Goal: Transaction & Acquisition: Obtain resource

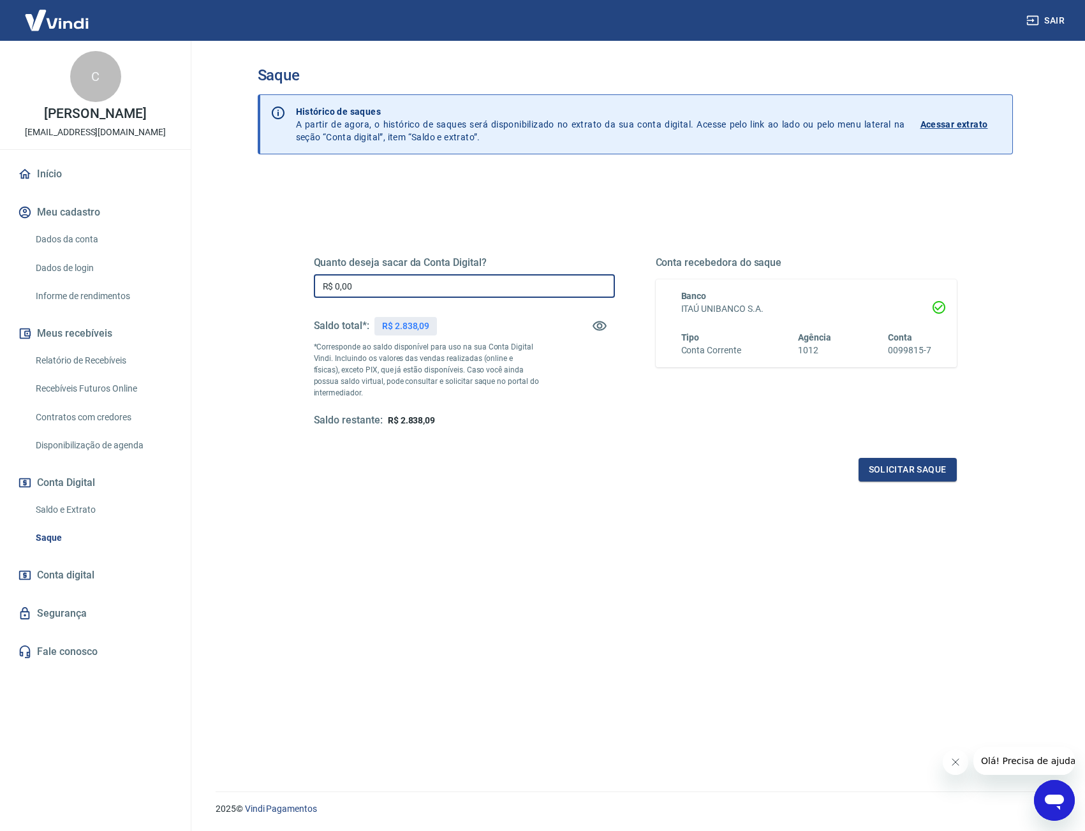
drag, startPoint x: 414, startPoint y: 281, endPoint x: 193, endPoint y: 273, distance: 220.8
click at [193, 273] on main "Saque Histórico de saques A partir de agora, o histórico de saques será disponi…" at bounding box center [635, 436] width 900 height 790
type input "R$ 2.838,09"
click at [927, 476] on button "Solicitar saque" at bounding box center [908, 470] width 98 height 24
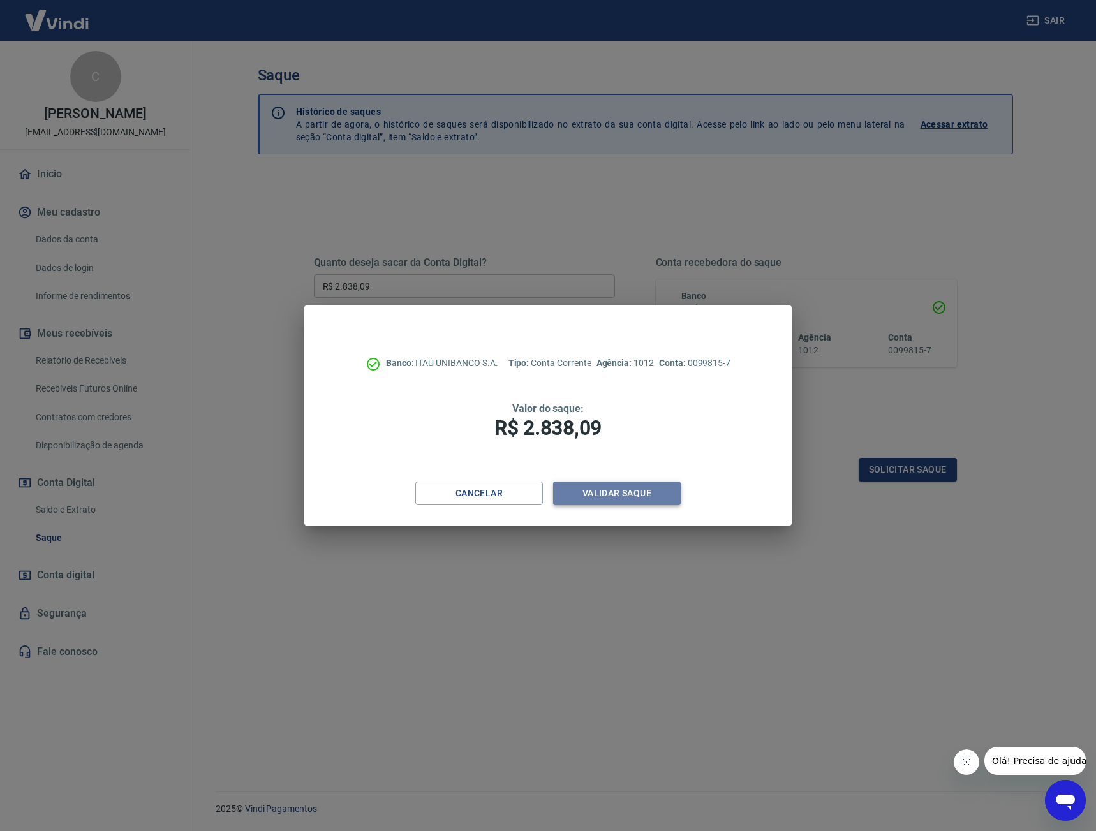
click at [624, 499] on button "Validar saque" at bounding box center [617, 494] width 128 height 24
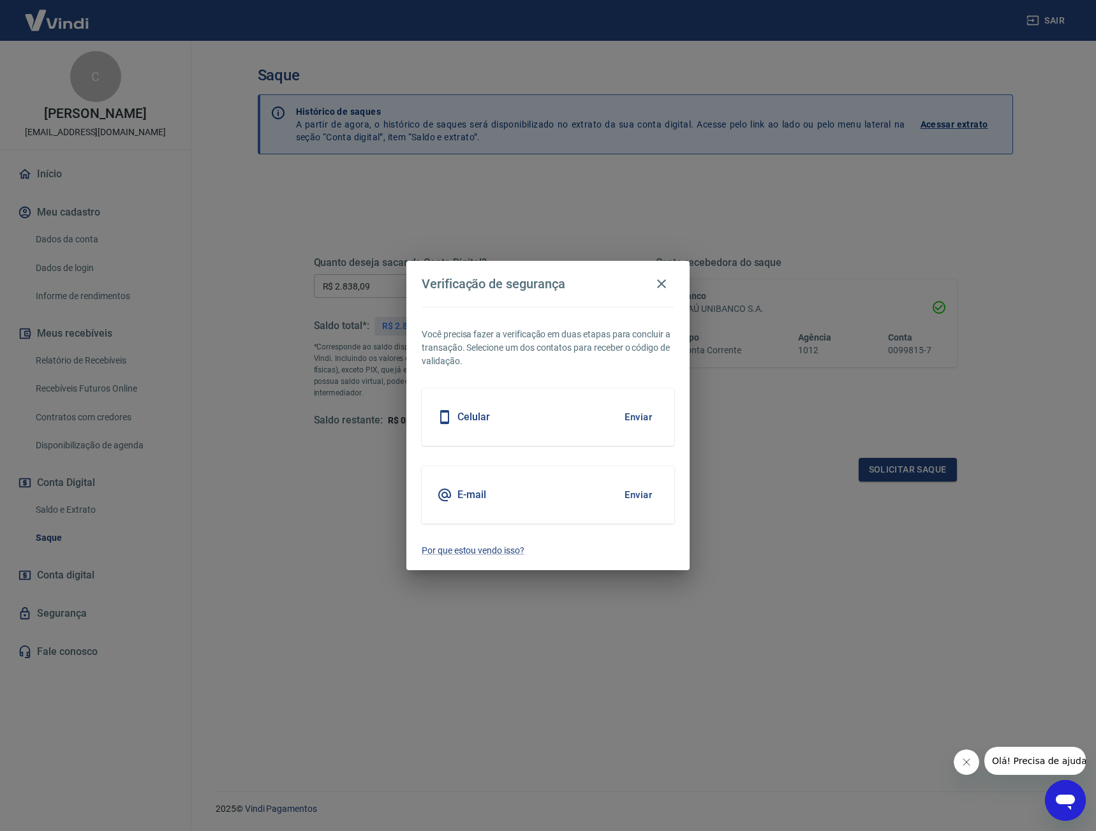
click at [631, 408] on button "Enviar" at bounding box center [637, 417] width 41 height 27
click at [636, 410] on button "Enviar" at bounding box center [637, 417] width 41 height 27
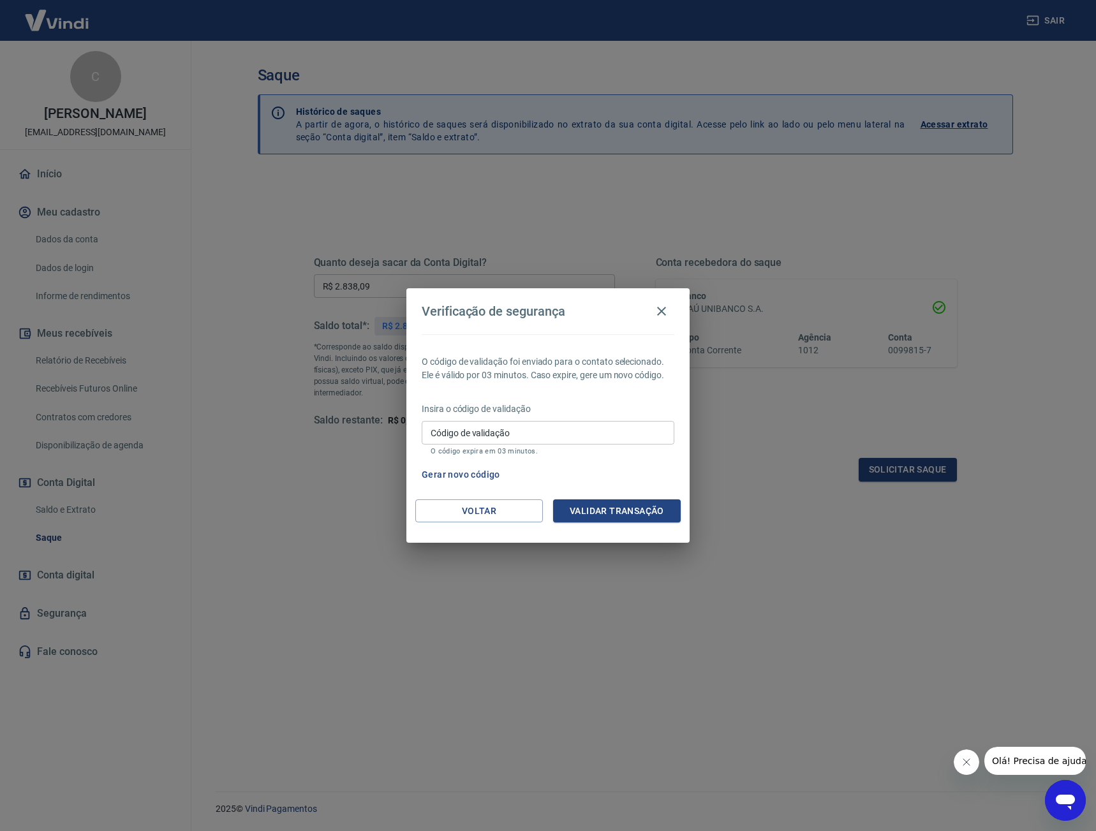
click at [638, 440] on input "Código de validação" at bounding box center [548, 433] width 253 height 24
click at [920, 718] on div "Verificação de segurança O código de validação foi enviado para o contato selec…" at bounding box center [548, 415] width 1096 height 831
click at [624, 521] on button "Validar transação" at bounding box center [617, 511] width 128 height 24
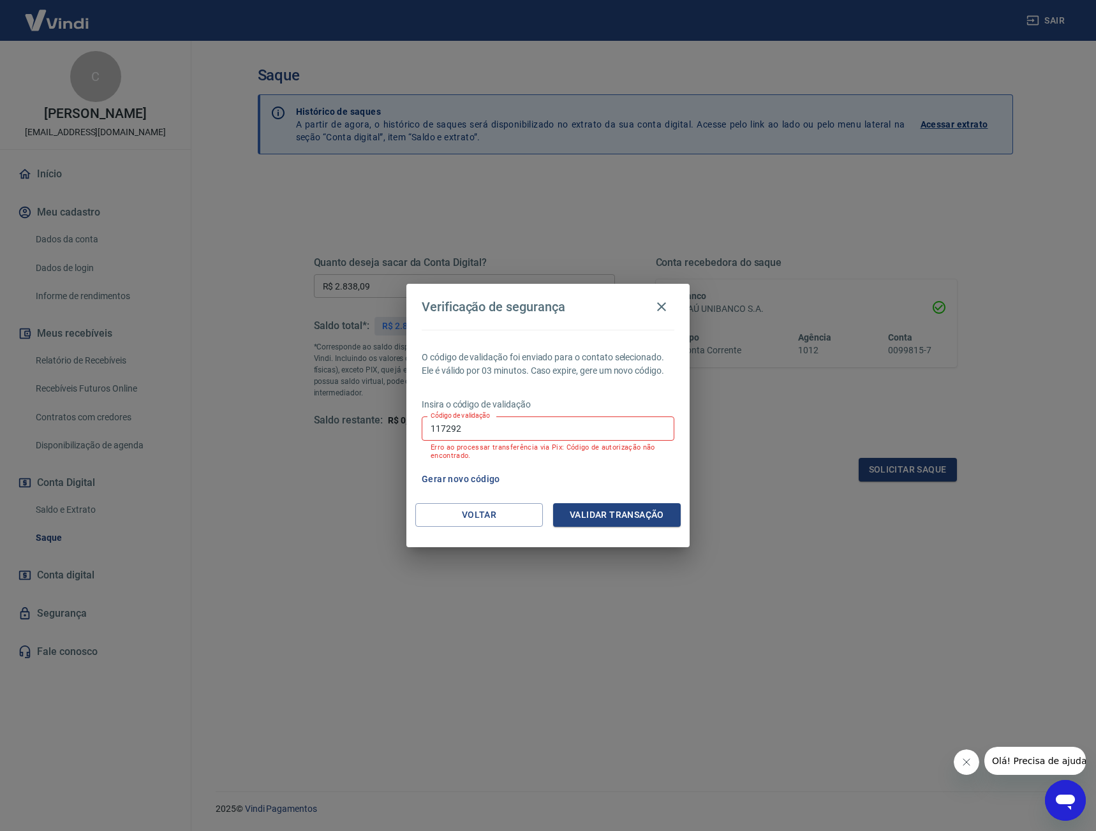
click at [785, 455] on div "Verificação de segurança O código de validação foi enviado para o contato selec…" at bounding box center [548, 415] width 1096 height 831
click at [526, 413] on div "Insira o código de validação Código de validação 117292 Código de validação Err…" at bounding box center [548, 430] width 253 height 64
drag, startPoint x: 469, startPoint y: 422, endPoint x: 455, endPoint y: 425, distance: 14.5
click at [465, 424] on input "117292" at bounding box center [548, 429] width 253 height 24
drag, startPoint x: 455, startPoint y: 425, endPoint x: 360, endPoint y: 412, distance: 95.3
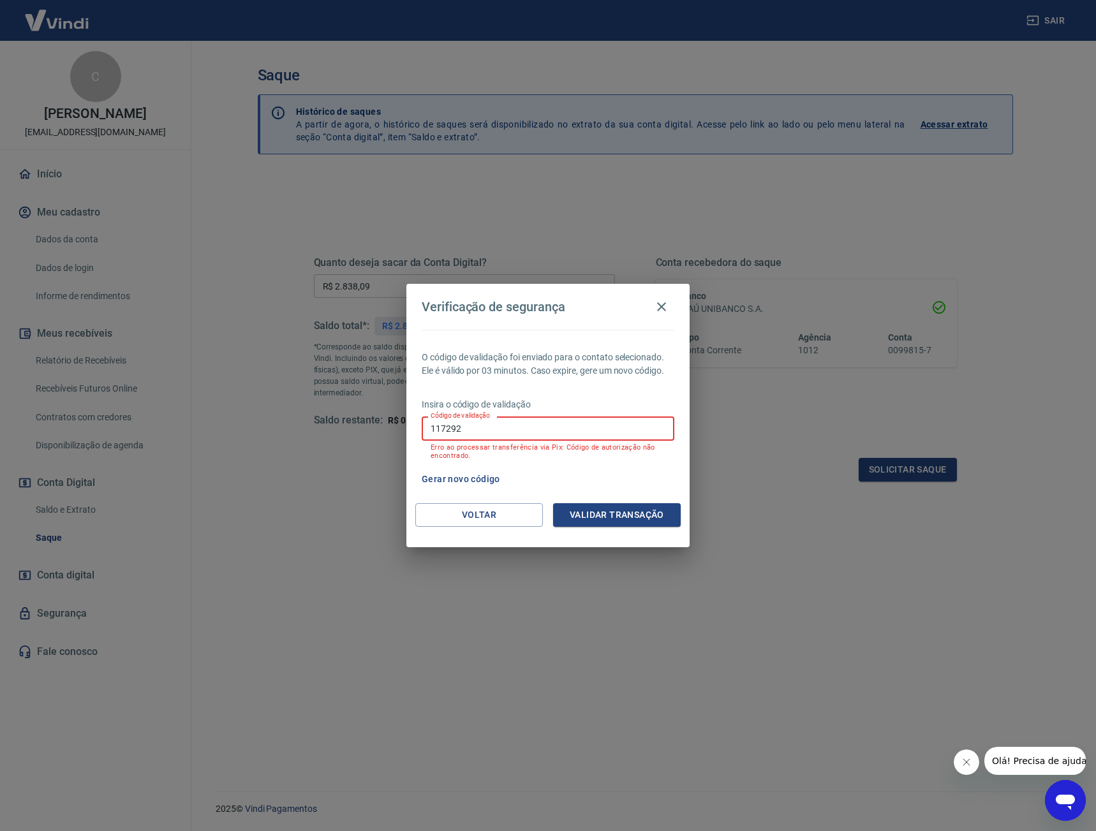
click at [360, 412] on div "Verificação de segurança O código de validação foi enviado para o contato selec…" at bounding box center [548, 415] width 1096 height 831
type input "2"
click at [459, 478] on button "Gerar novo código" at bounding box center [461, 480] width 89 height 24
click at [492, 424] on input "Código de validação" at bounding box center [548, 429] width 253 height 24
click at [630, 424] on input "Código de validação" at bounding box center [548, 429] width 253 height 24
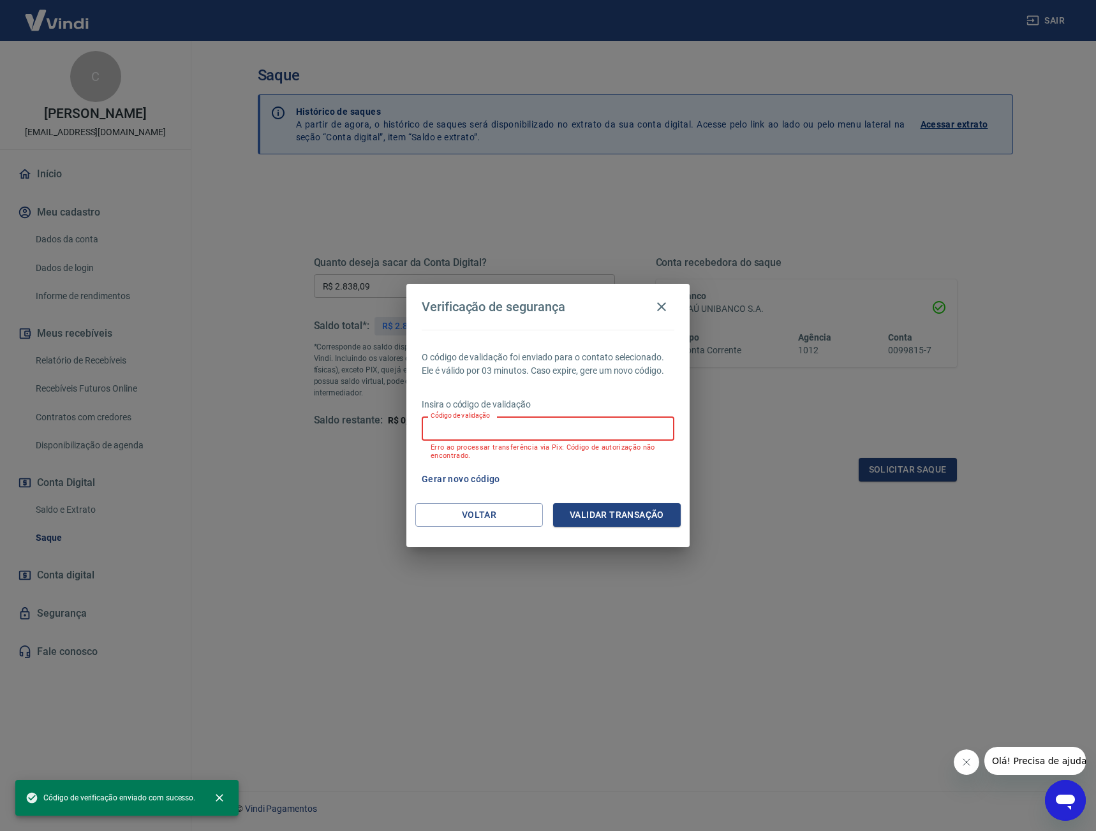
click at [644, 483] on div "Gerar novo código" at bounding box center [546, 480] width 258 height 24
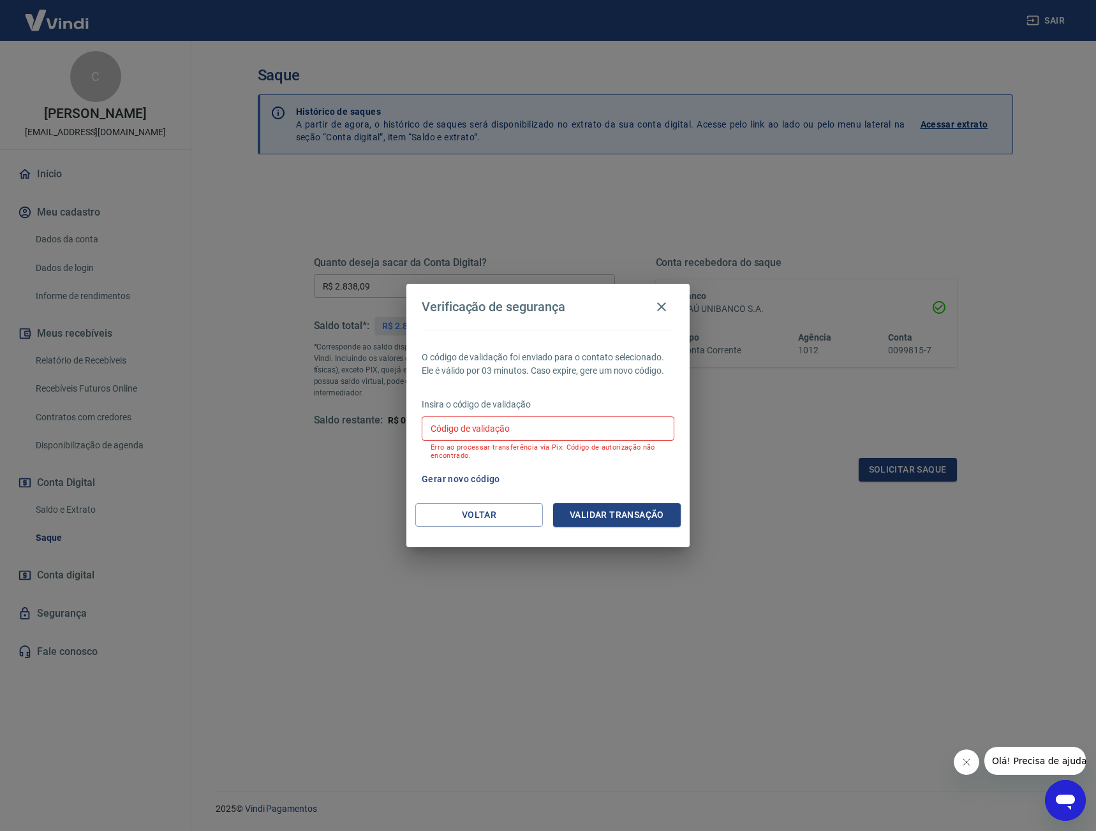
click at [547, 420] on input "Código de validação" at bounding box center [548, 429] width 253 height 24
click at [593, 422] on input "Código de validação" at bounding box center [548, 429] width 253 height 24
type input "224576"
click at [626, 512] on button "Validar transação" at bounding box center [617, 515] width 128 height 24
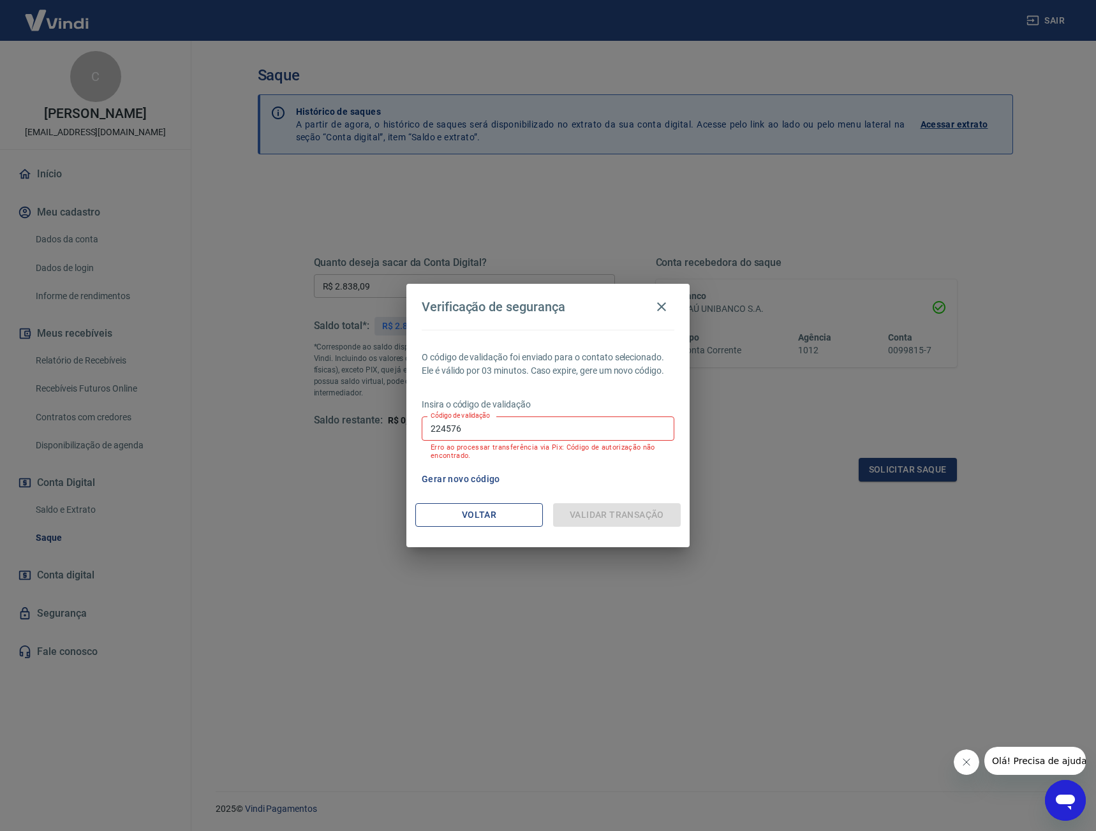
click at [498, 505] on button "Voltar" at bounding box center [479, 515] width 128 height 24
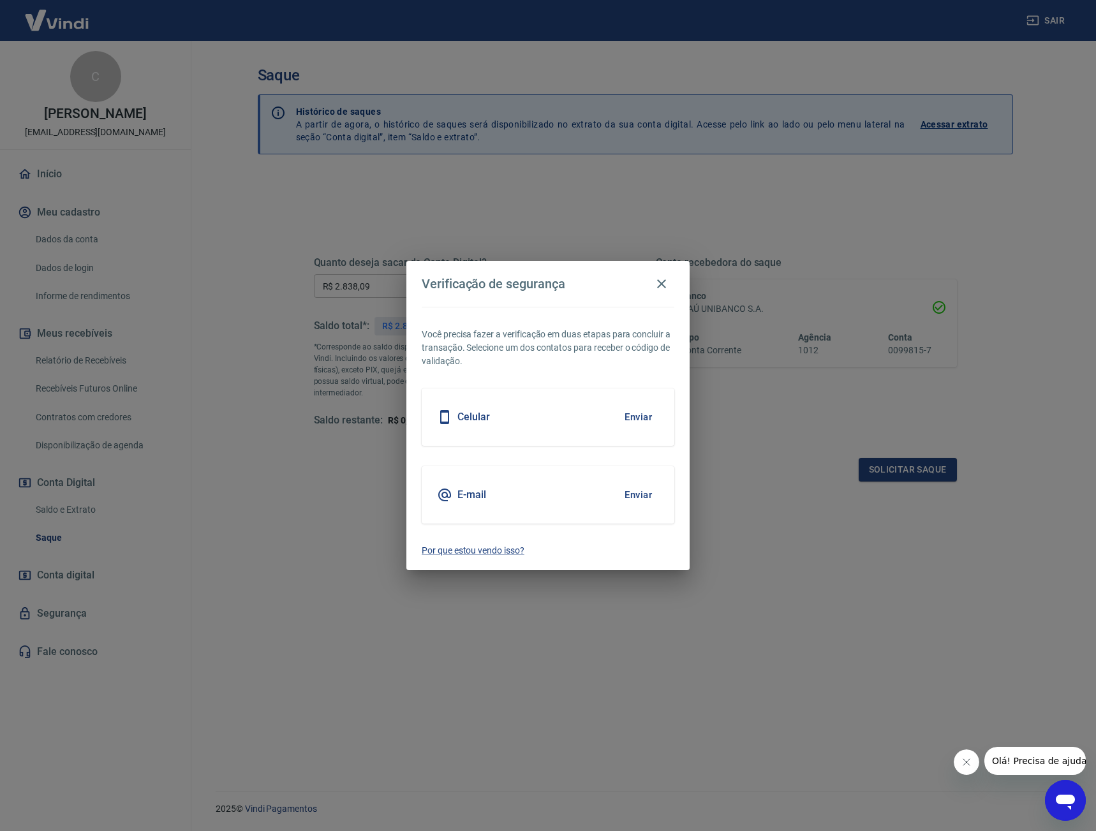
click at [645, 416] on button "Enviar" at bounding box center [637, 417] width 41 height 27
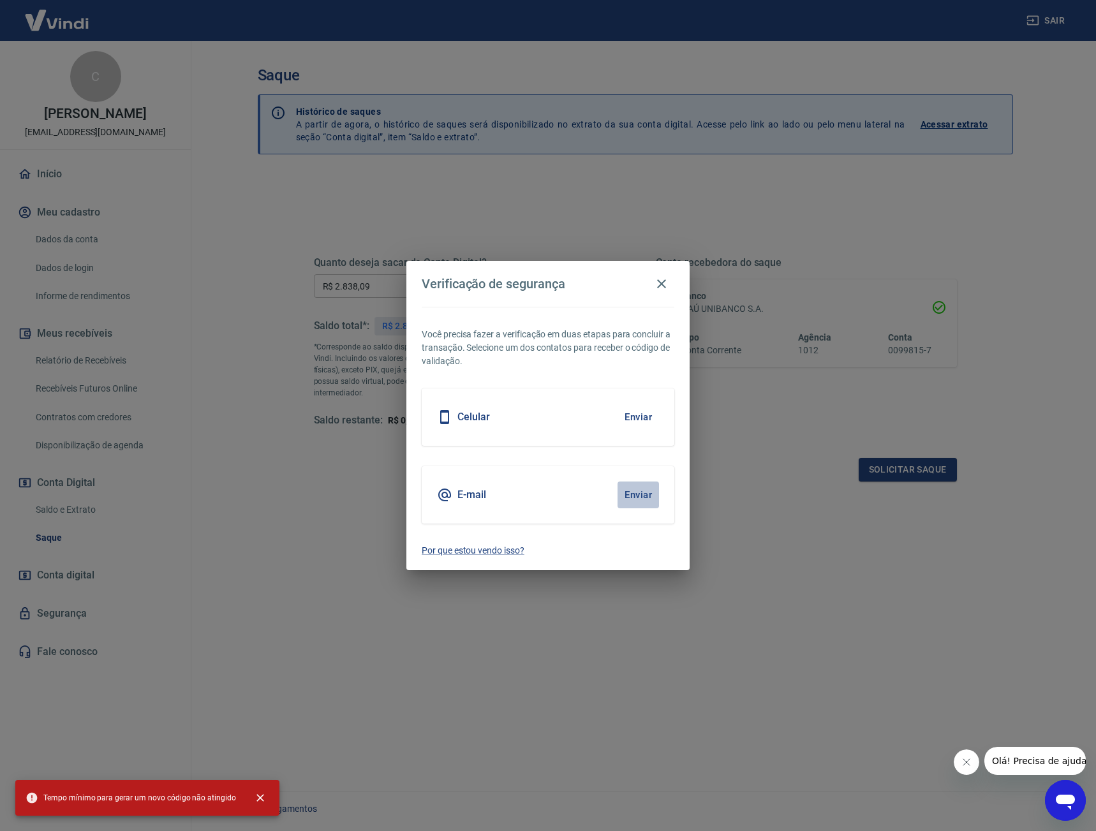
click at [638, 496] on button "Enviar" at bounding box center [637, 495] width 41 height 27
click at [259, 795] on icon "close" at bounding box center [260, 798] width 13 height 13
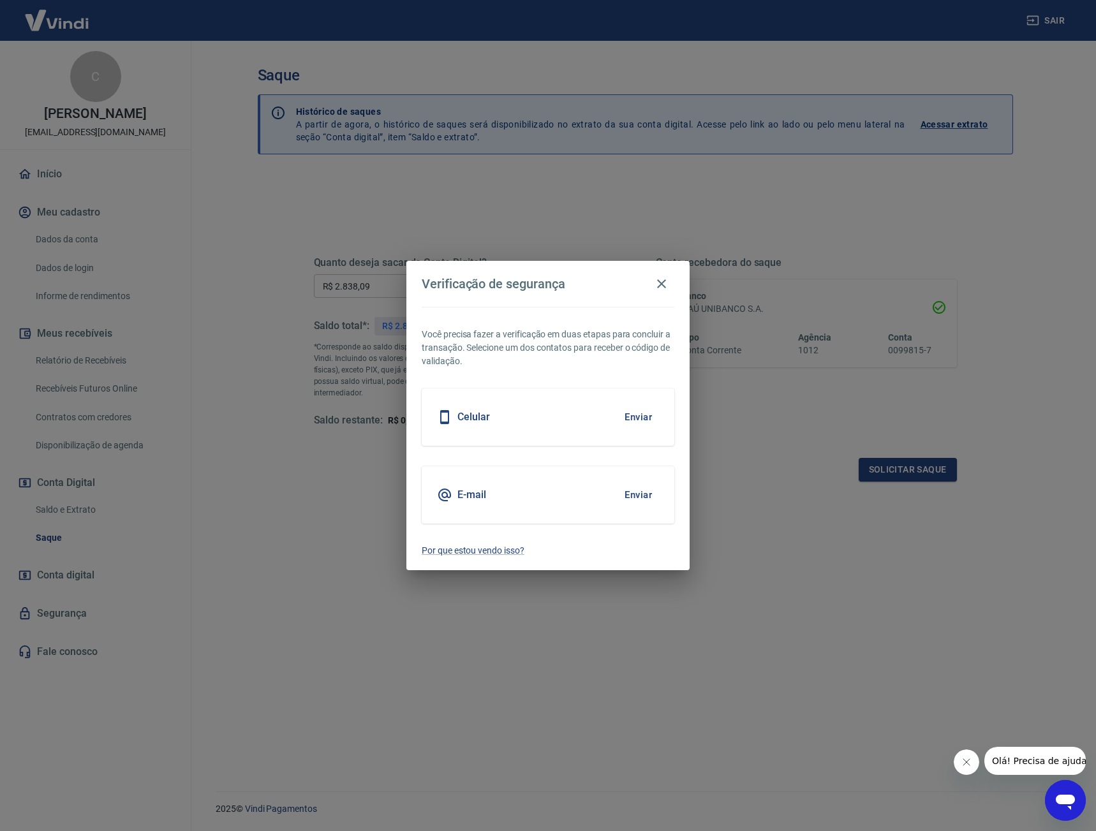
click at [630, 412] on button "Enviar" at bounding box center [637, 417] width 41 height 27
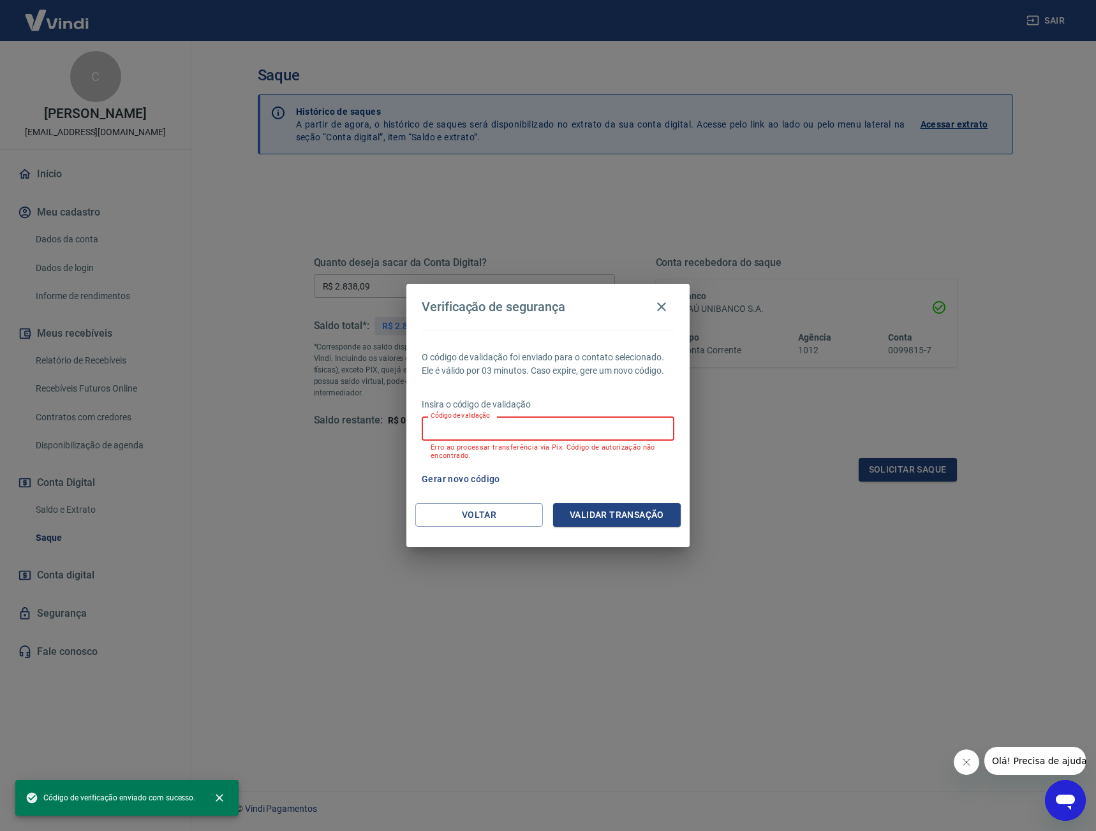
click at [529, 427] on input "Código de validação" at bounding box center [548, 429] width 253 height 24
type input "106400"
click at [617, 515] on button "Validar transação" at bounding box center [617, 515] width 128 height 24
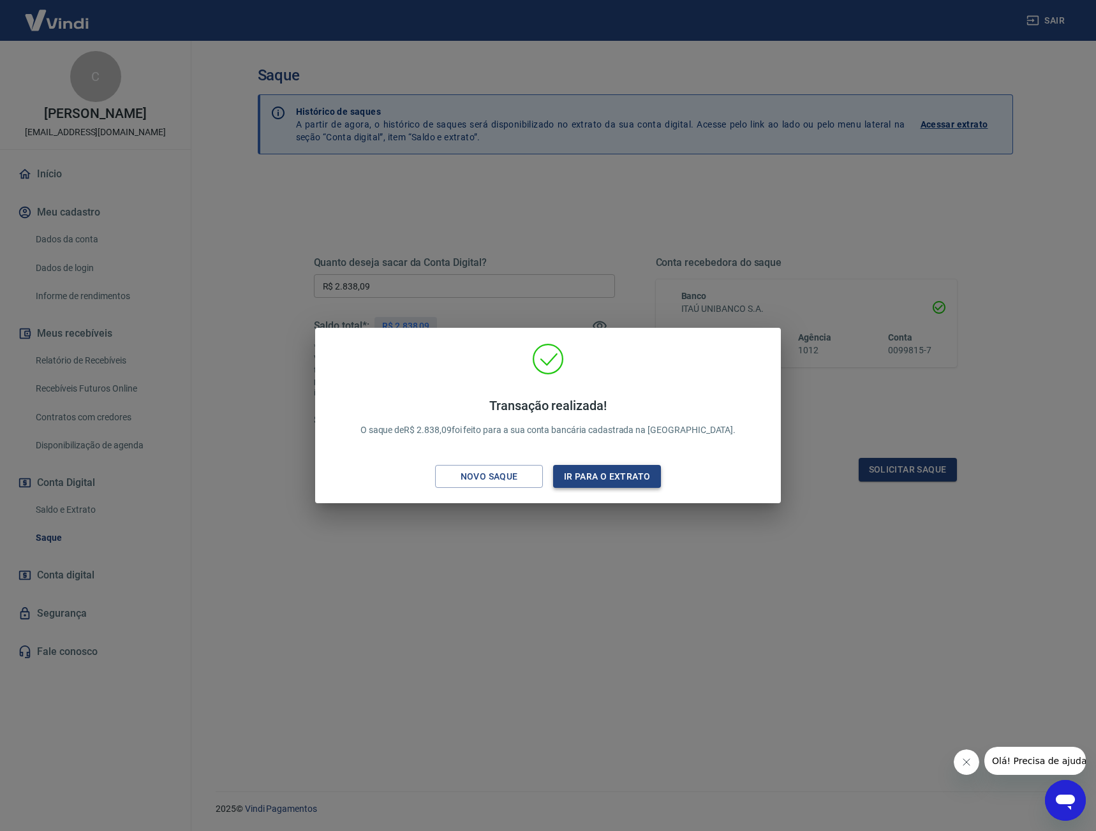
click at [616, 478] on button "Ir para o extrato" at bounding box center [607, 477] width 108 height 24
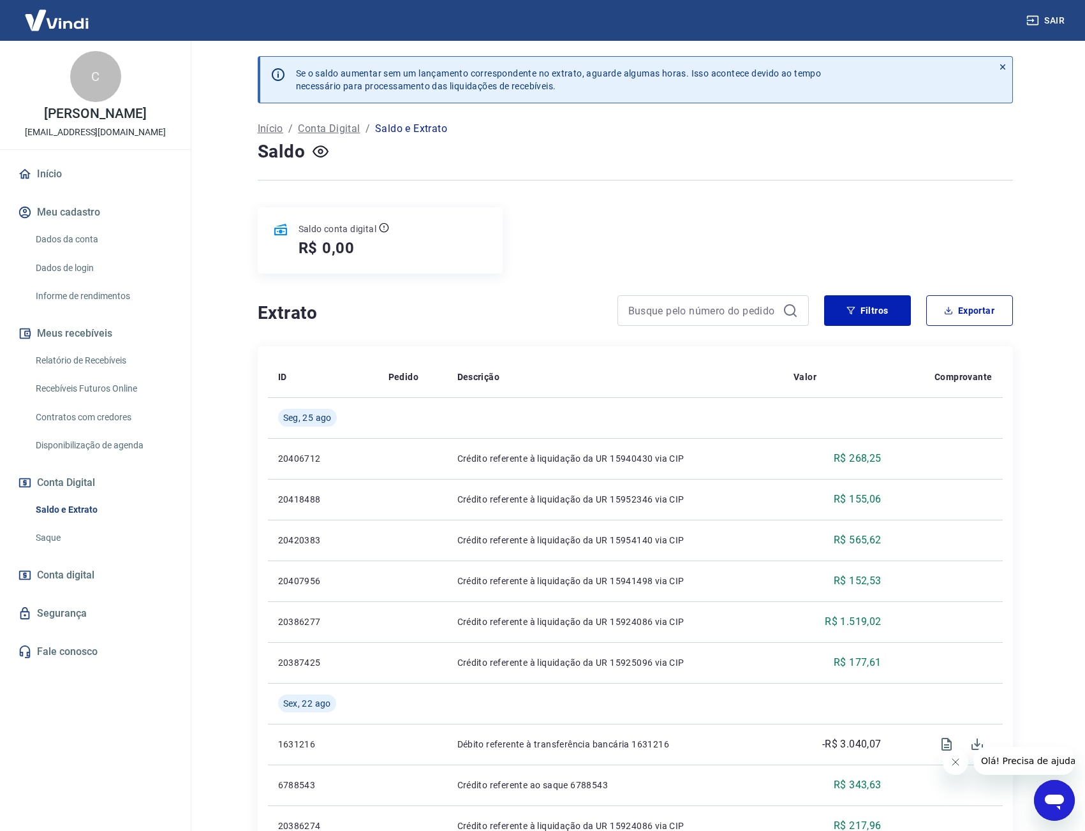
click at [108, 217] on button "Meu cadastro" at bounding box center [95, 212] width 160 height 28
click at [91, 235] on link "Dados da conta" at bounding box center [103, 239] width 145 height 26
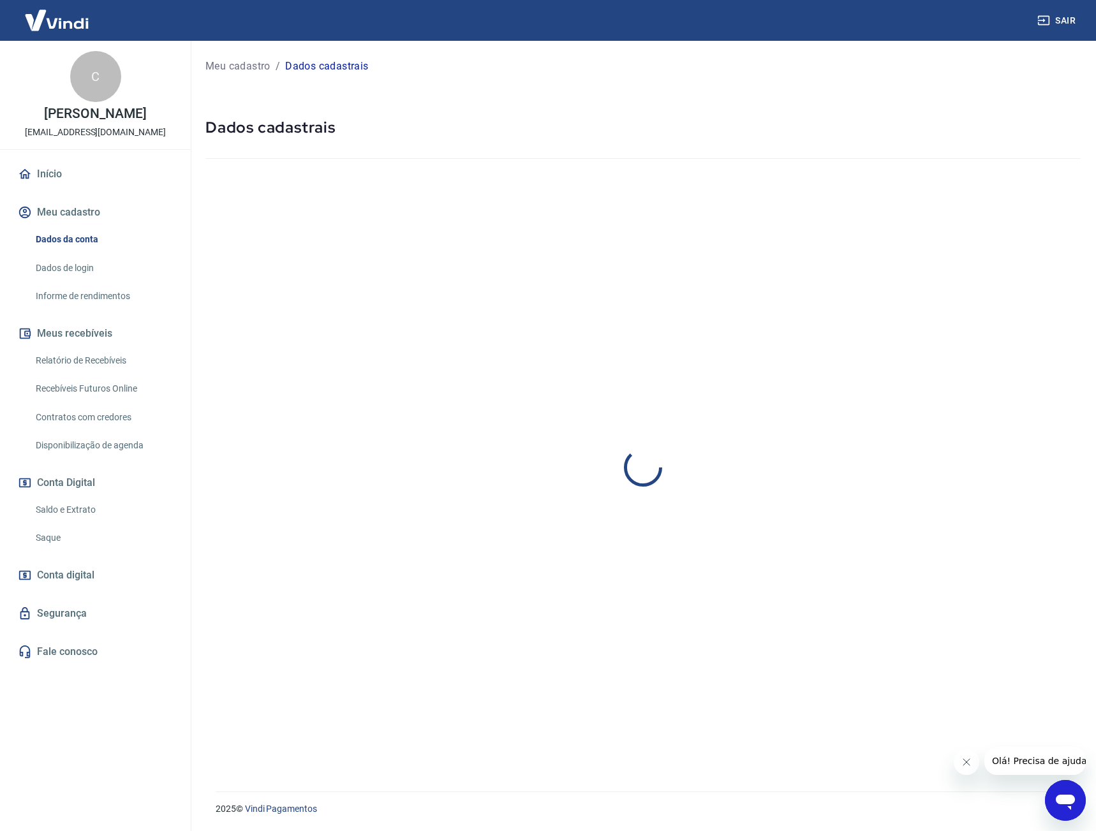
select select "RJ"
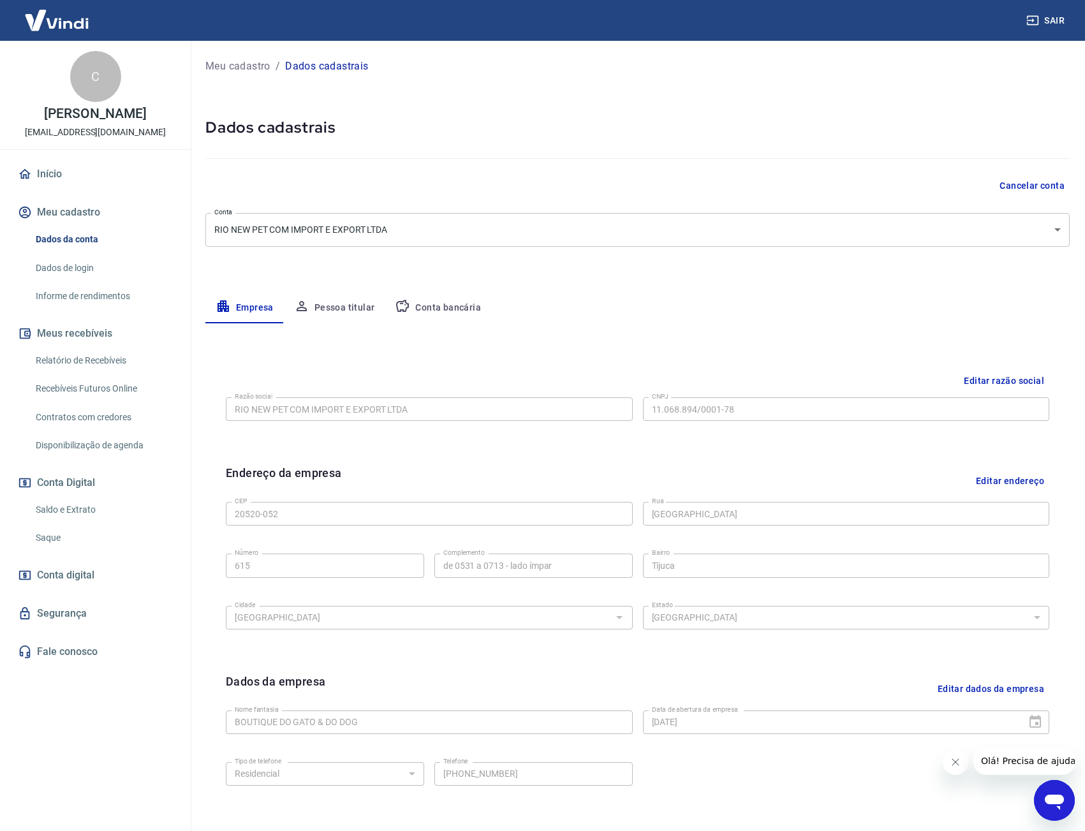
click at [106, 359] on link "Relatório de Recebíveis" at bounding box center [103, 361] width 145 height 26
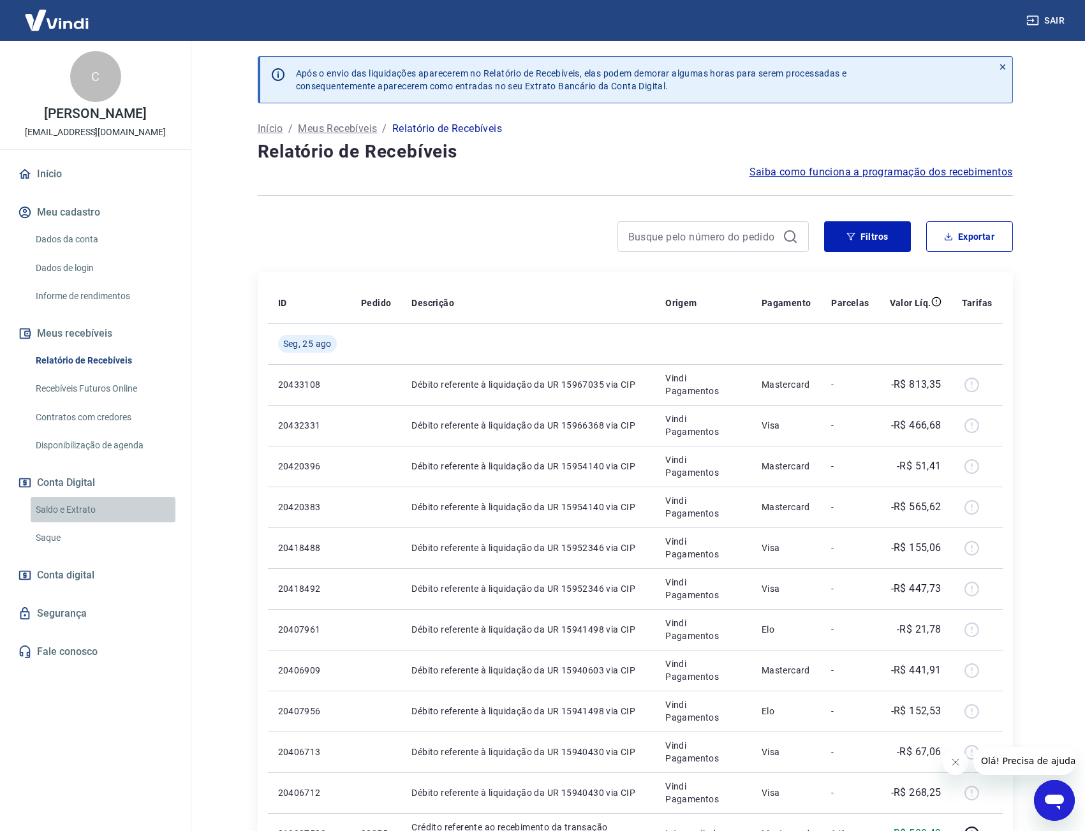
click at [69, 508] on link "Saldo e Extrato" at bounding box center [103, 510] width 145 height 26
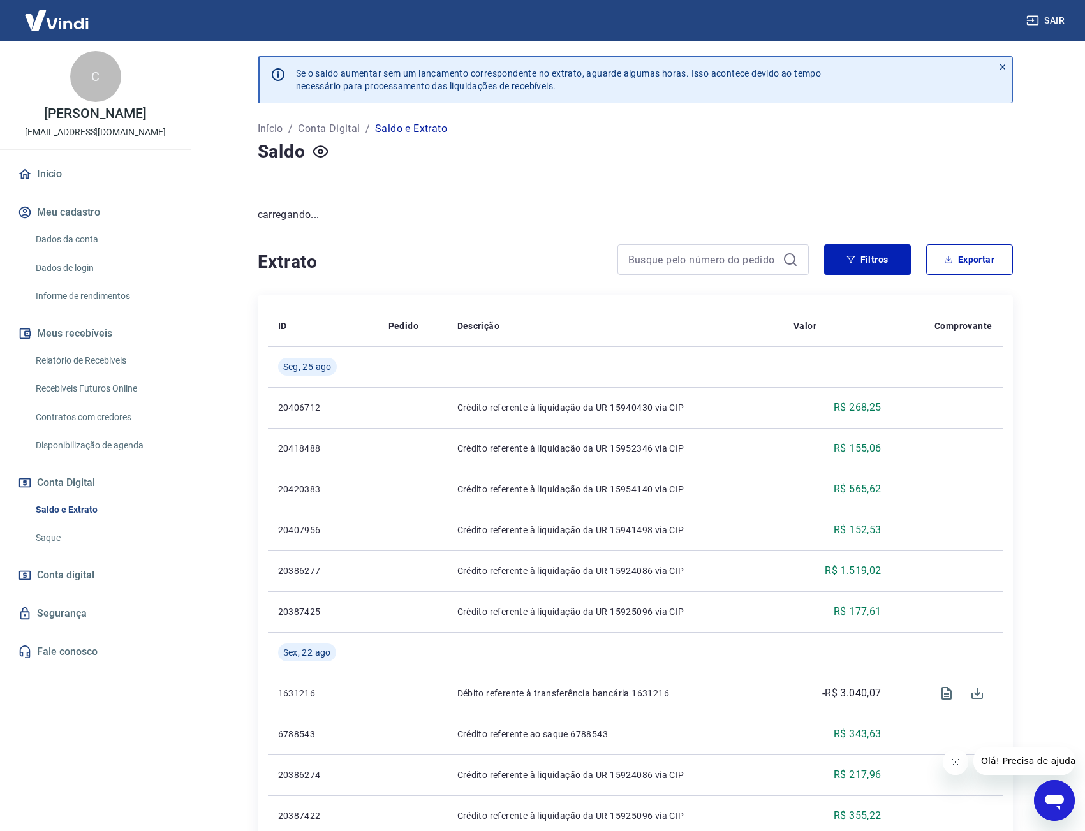
click at [61, 545] on link "Saque" at bounding box center [103, 538] width 145 height 26
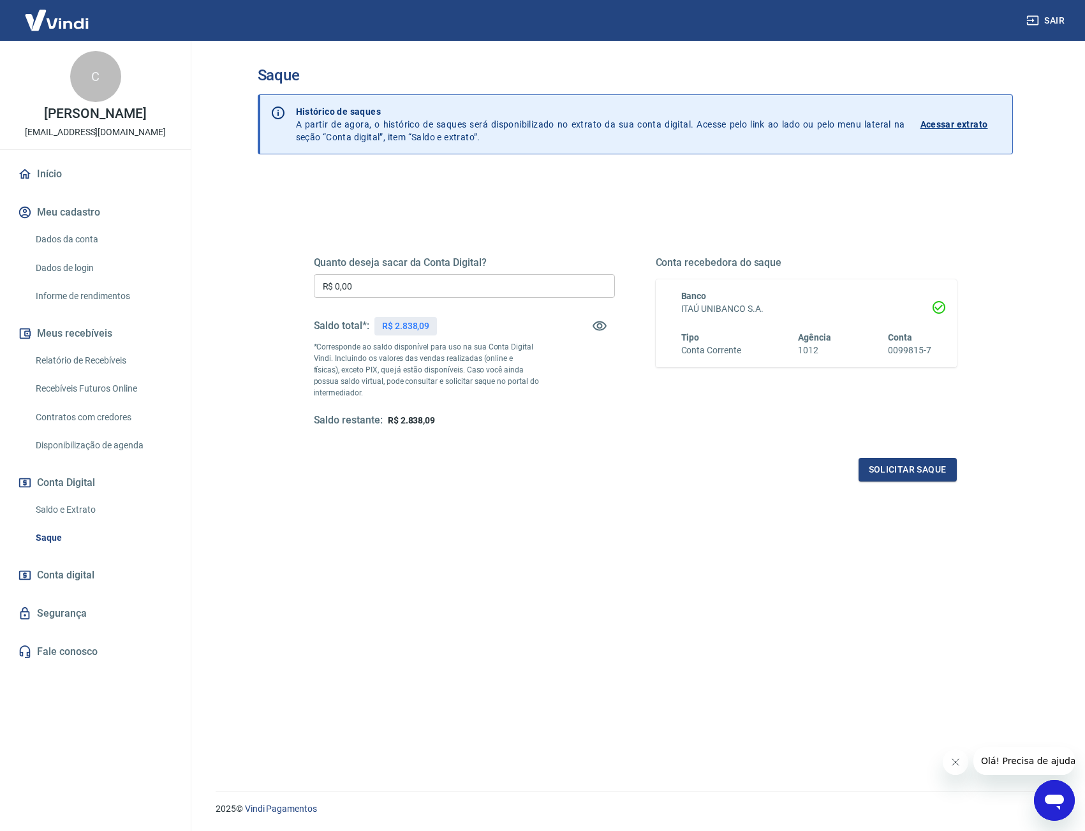
click at [405, 286] on input "R$ 0,00" at bounding box center [464, 286] width 301 height 24
drag, startPoint x: 406, startPoint y: 284, endPoint x: 149, endPoint y: 278, distance: 257.1
click at [149, 278] on div "Sair C [PERSON_NAME] [EMAIL_ADDRESS][DOMAIN_NAME] Início Meu cadastro Dados da …" at bounding box center [542, 415] width 1085 height 831
type input "R$ 2.838,09"
click at [902, 468] on button "Solicitar saque" at bounding box center [908, 470] width 98 height 24
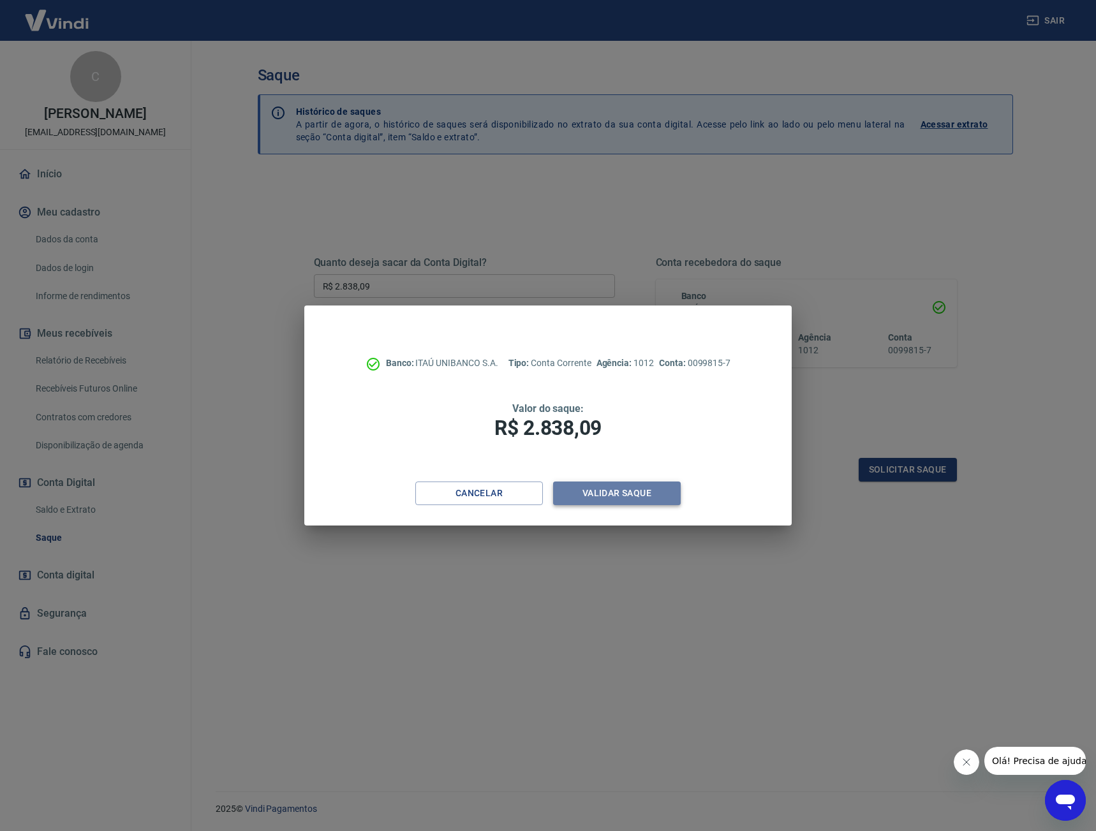
click at [609, 497] on button "Validar saque" at bounding box center [617, 494] width 128 height 24
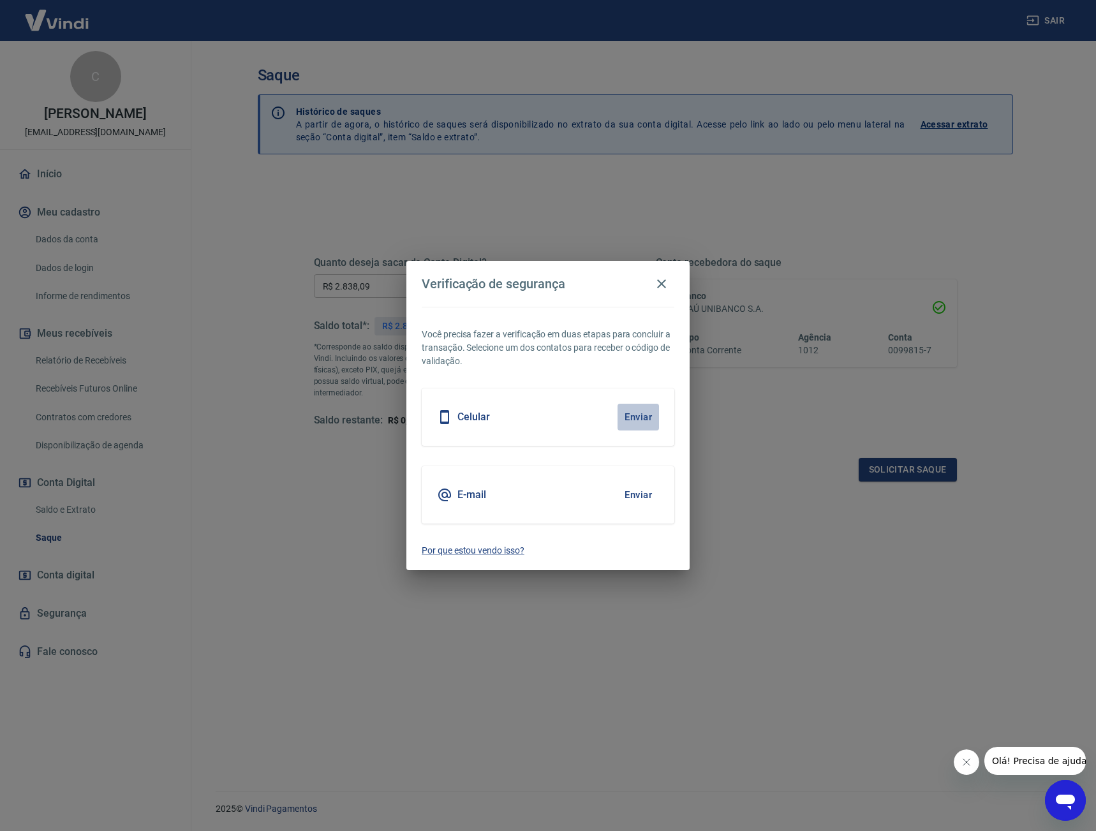
click at [635, 417] on button "Enviar" at bounding box center [637, 417] width 41 height 27
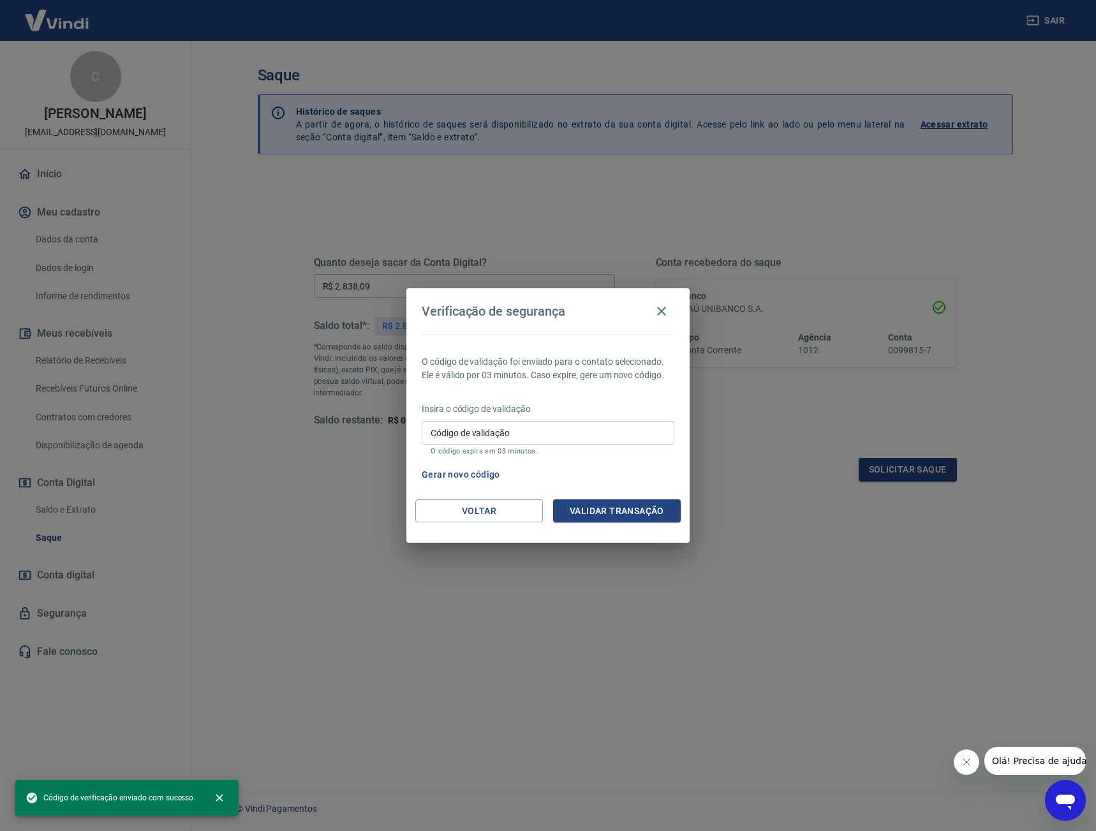
click at [570, 439] on input "Código de validação" at bounding box center [548, 433] width 253 height 24
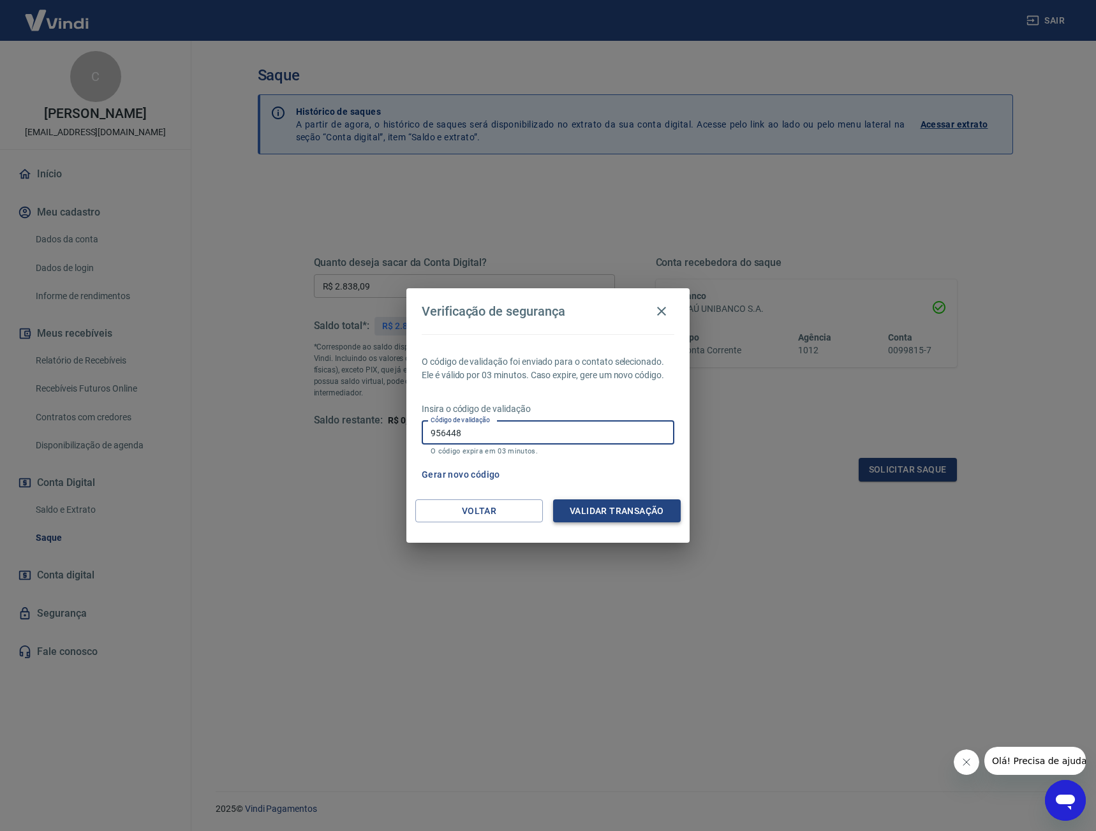
type input "956448"
click at [596, 513] on button "Validar transação" at bounding box center [617, 511] width 128 height 24
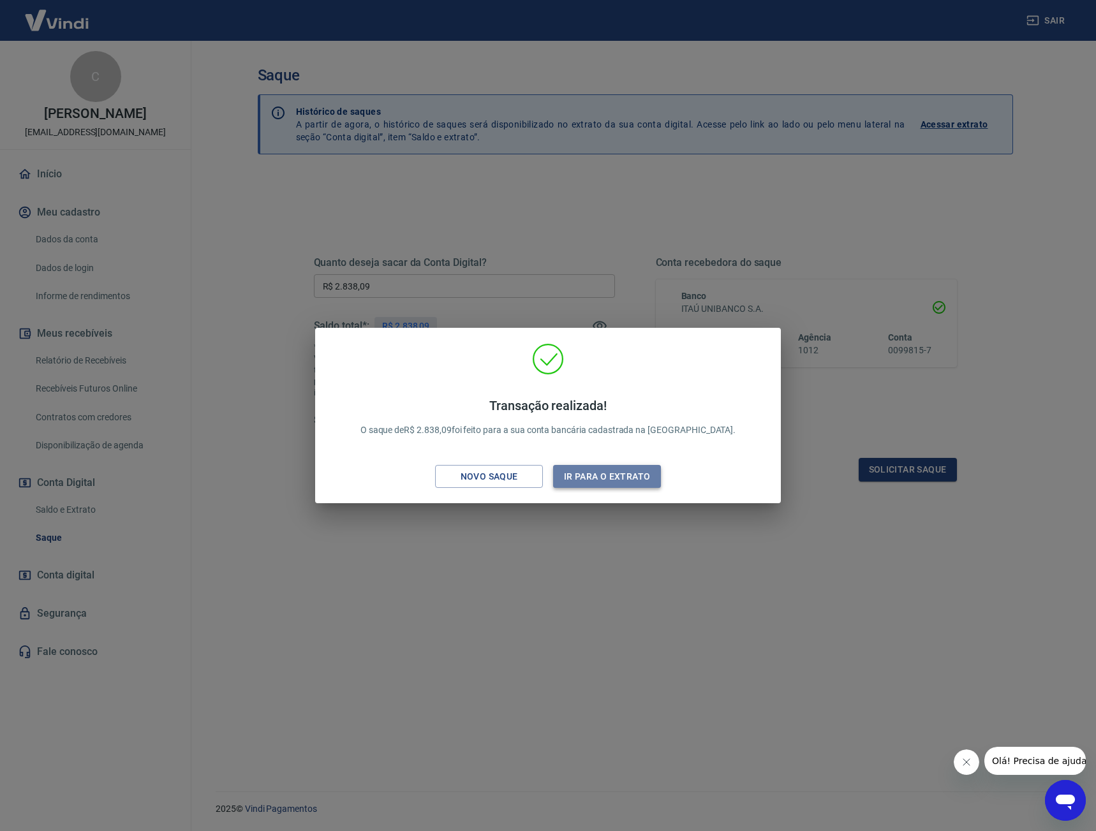
click at [633, 476] on button "Ir para o extrato" at bounding box center [607, 477] width 108 height 24
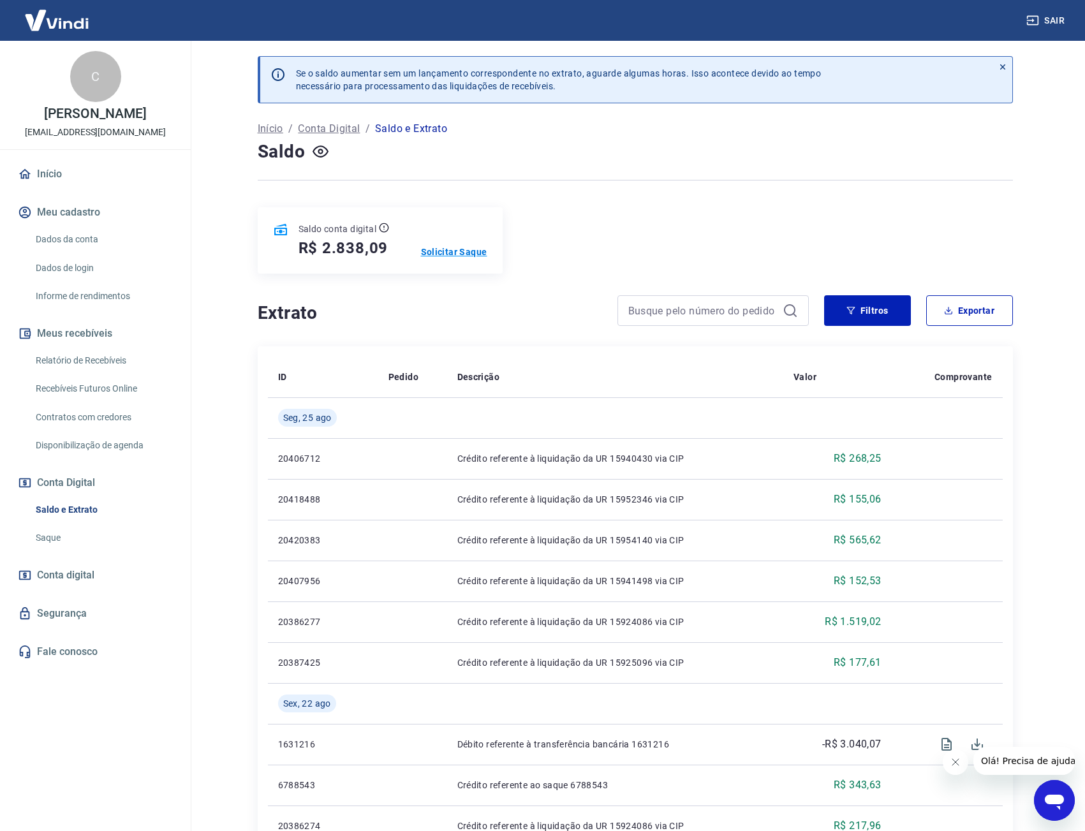
click at [473, 254] on p "Solicitar Saque" at bounding box center [454, 252] width 66 height 13
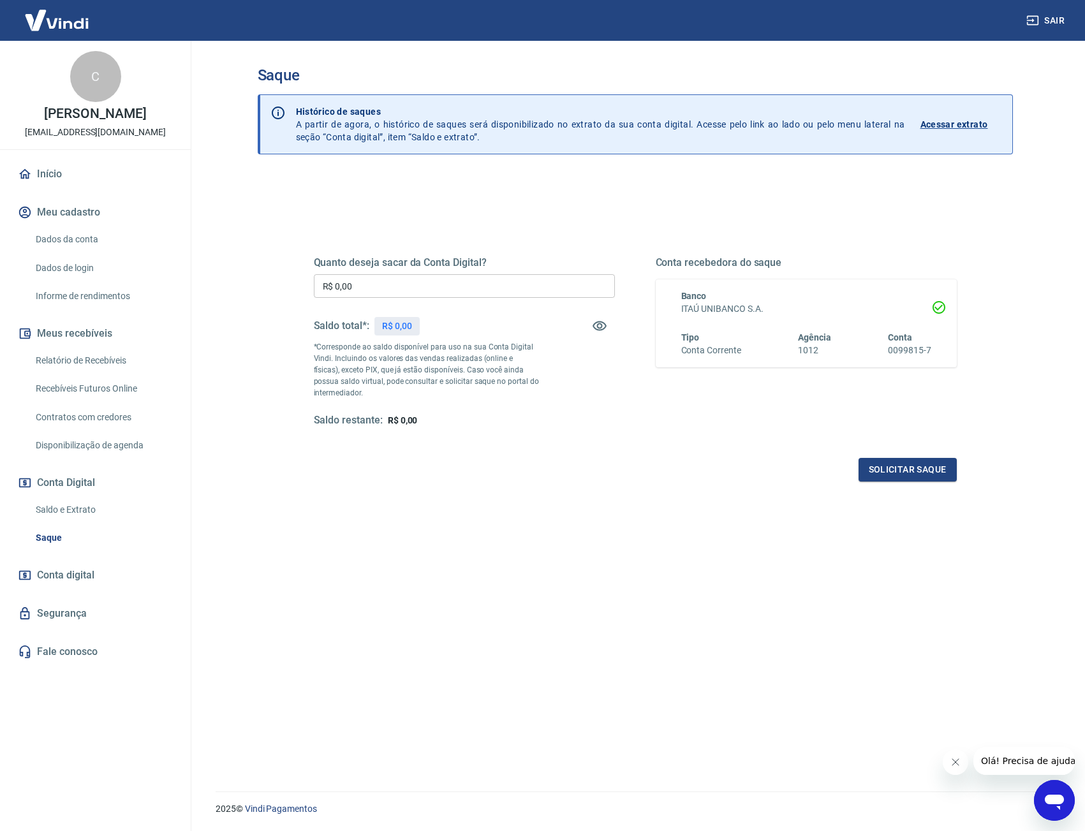
click at [438, 281] on input "R$ 0,00" at bounding box center [464, 286] width 301 height 24
click at [265, 286] on div "Quanto deseja sacar da Conta Digital? R$ 0,00 ​ Saldo total*: R$ 2.838,09 *Corr…" at bounding box center [635, 522] width 755 height 695
type input "R$ 2.838,09"
click at [915, 471] on button "Solicitar saque" at bounding box center [908, 470] width 98 height 24
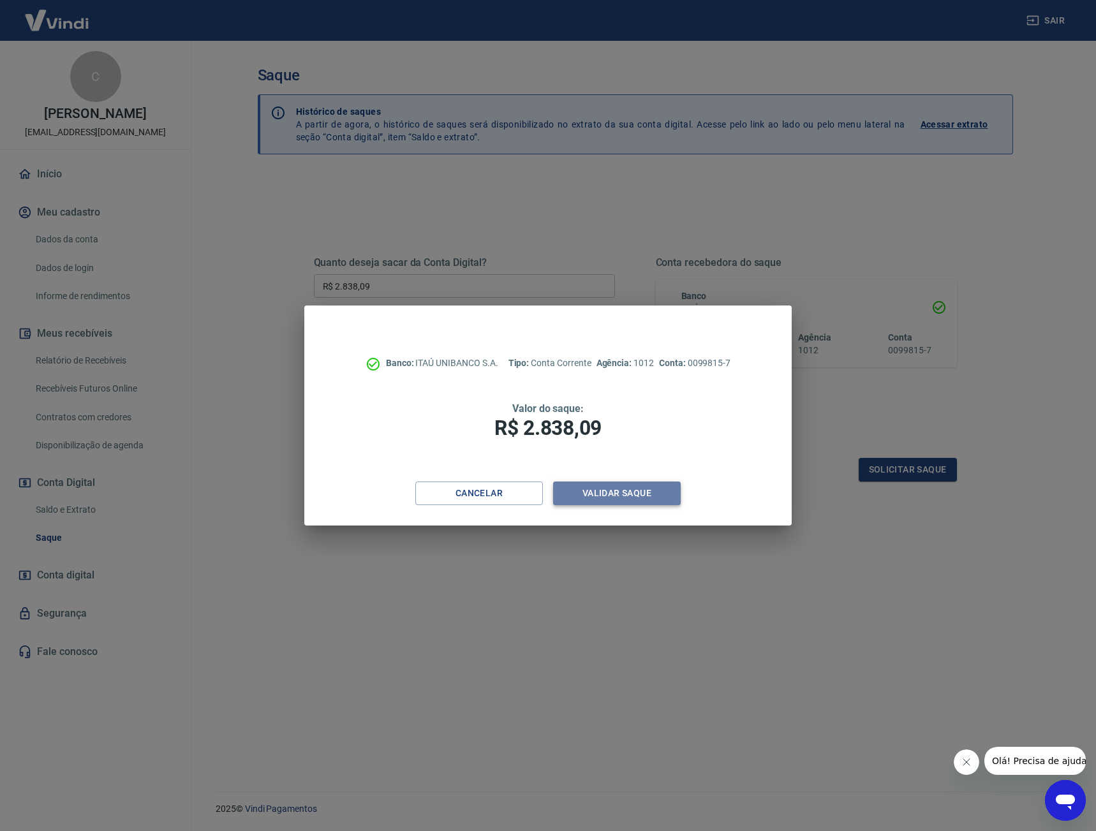
click at [611, 492] on button "Validar saque" at bounding box center [617, 494] width 128 height 24
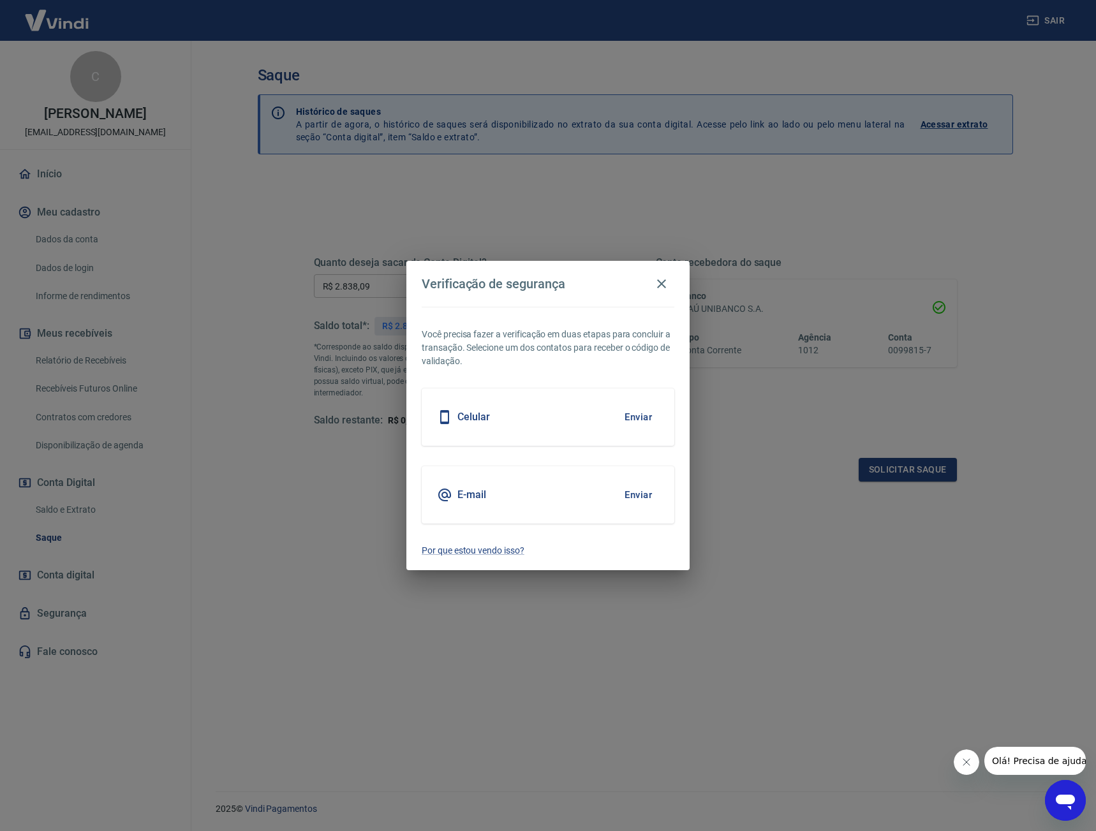
click at [641, 419] on button "Enviar" at bounding box center [637, 417] width 41 height 27
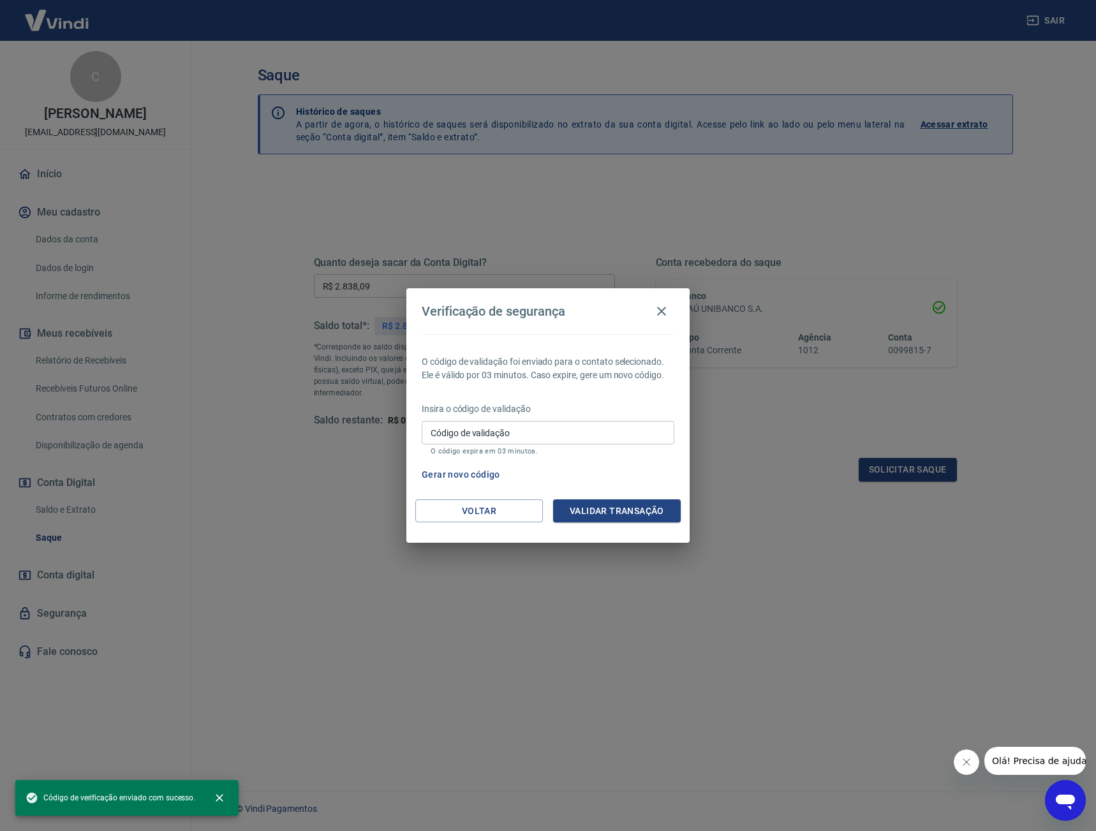
click at [547, 434] on input "Código de validação" at bounding box center [548, 433] width 253 height 24
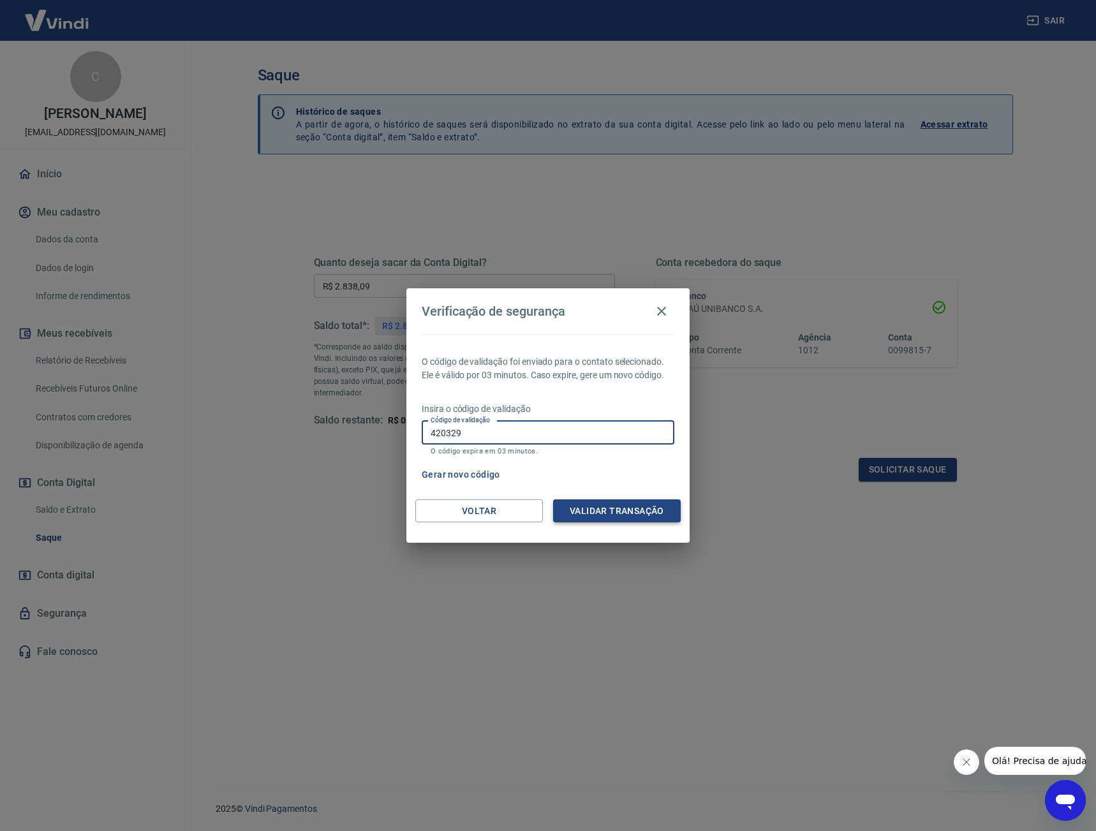
type input "420329"
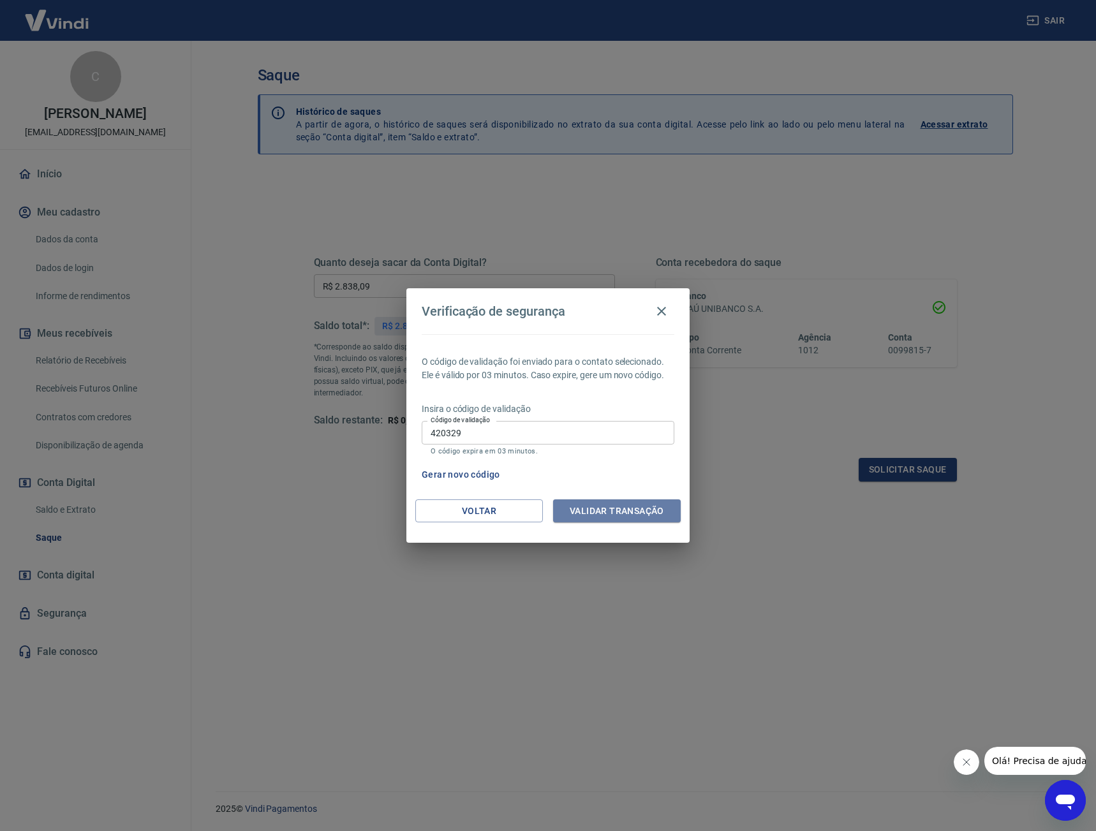
click at [629, 514] on button "Validar transação" at bounding box center [617, 511] width 128 height 24
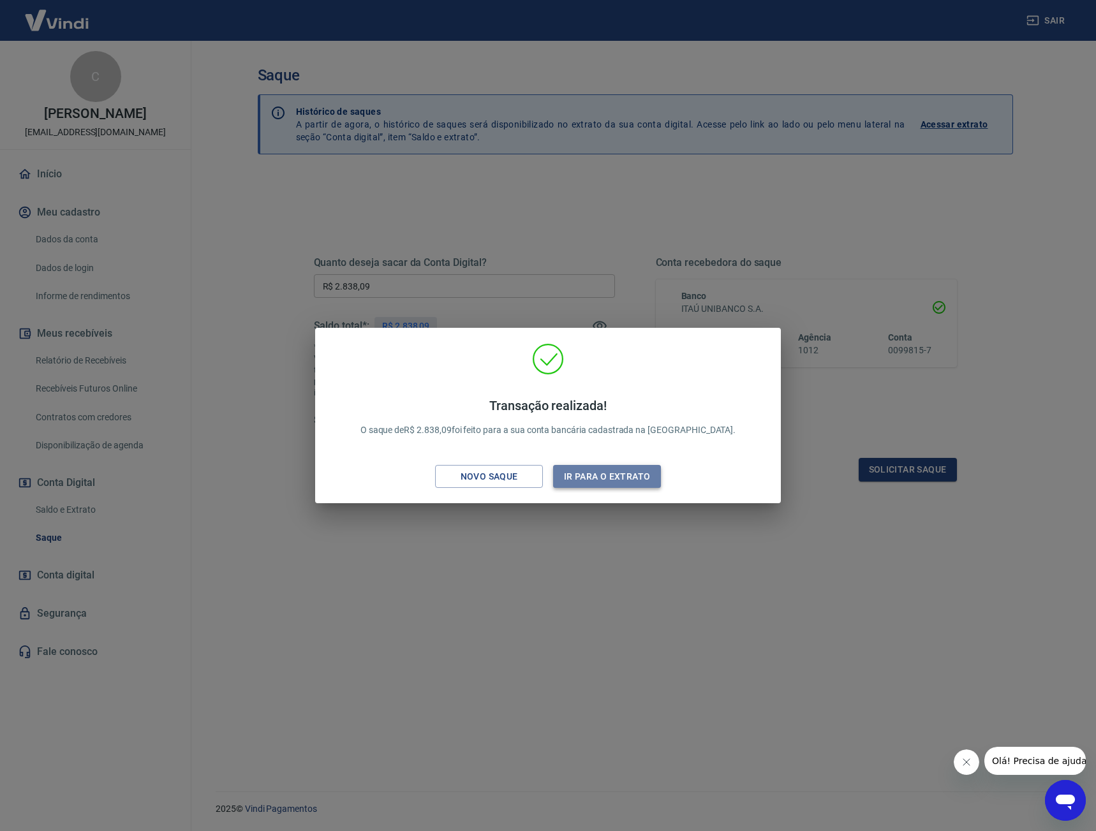
click at [636, 475] on button "Ir para o extrato" at bounding box center [607, 477] width 108 height 24
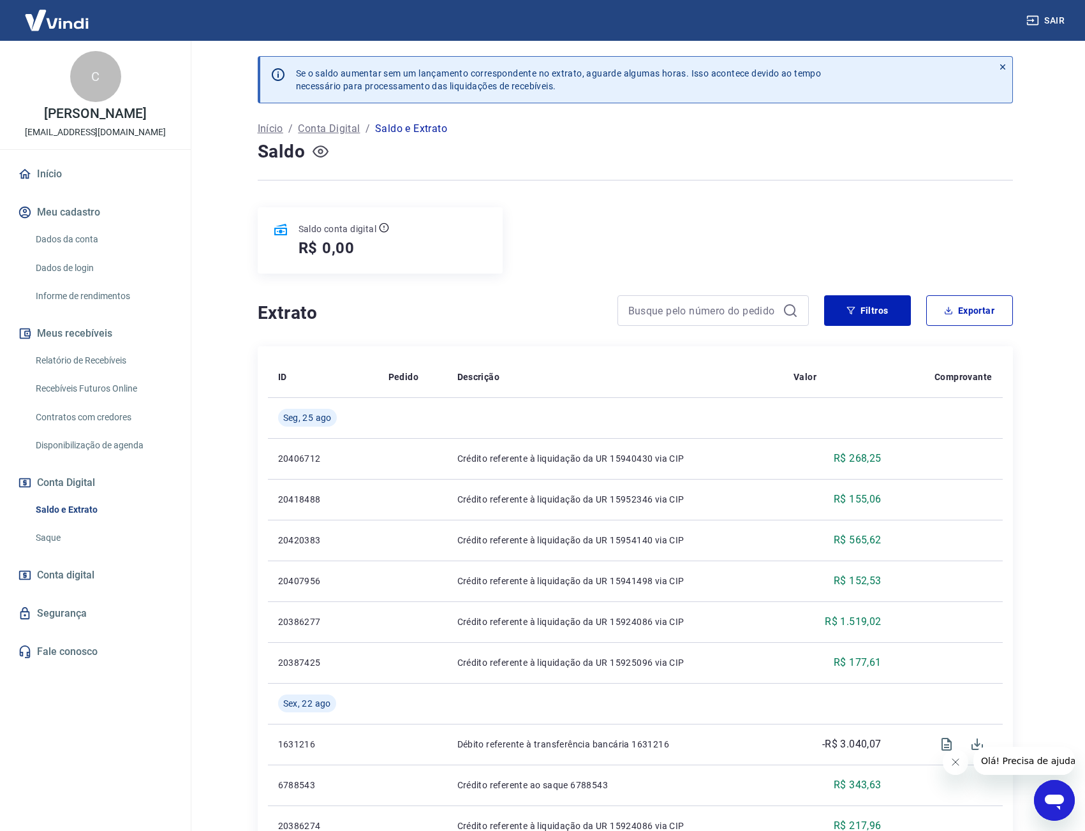
click at [326, 147] on icon "button" at bounding box center [321, 152] width 16 height 16
click at [71, 510] on link "Saldo e Extrato" at bounding box center [103, 510] width 145 height 26
click at [48, 533] on link "Saque" at bounding box center [103, 538] width 145 height 26
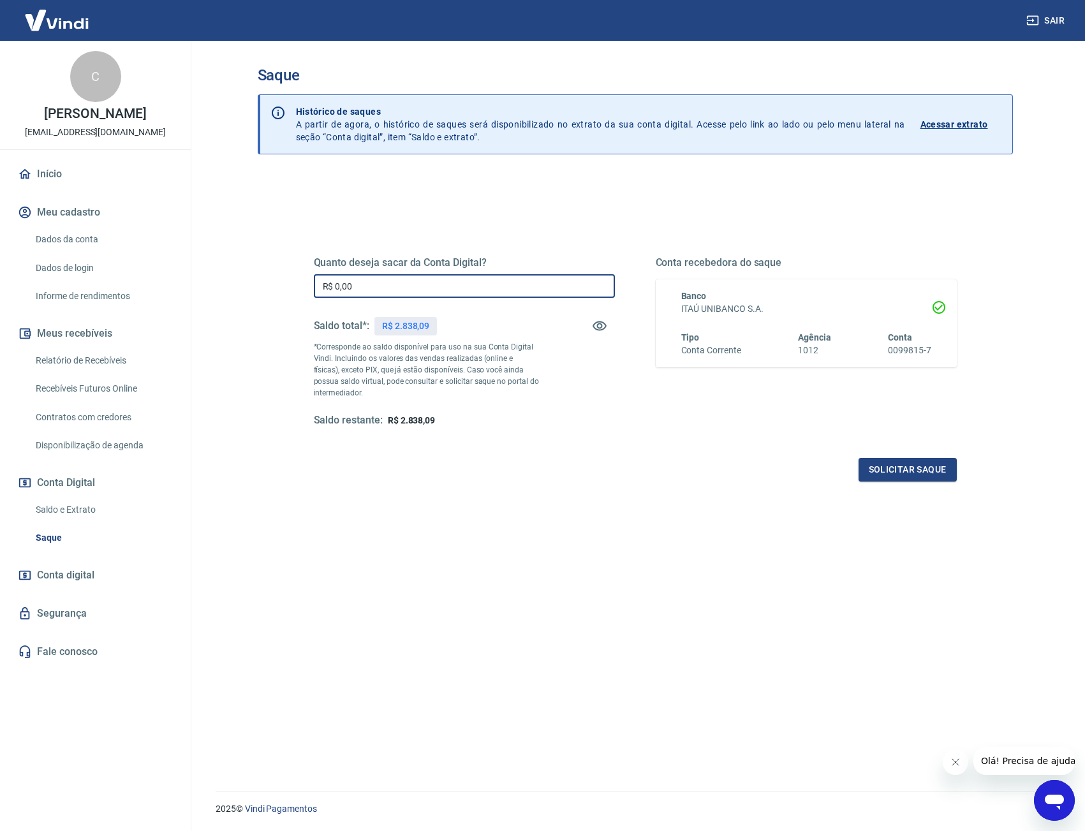
drag, startPoint x: 242, startPoint y: 292, endPoint x: 119, endPoint y: 317, distance: 125.6
click at [168, 306] on div "Sair C [PERSON_NAME] [EMAIL_ADDRESS][DOMAIN_NAME] Início Meu cadastro Dados da …" at bounding box center [542, 415] width 1085 height 831
type input "R$ 2.838,09"
click at [909, 468] on button "Solicitar saque" at bounding box center [908, 470] width 98 height 24
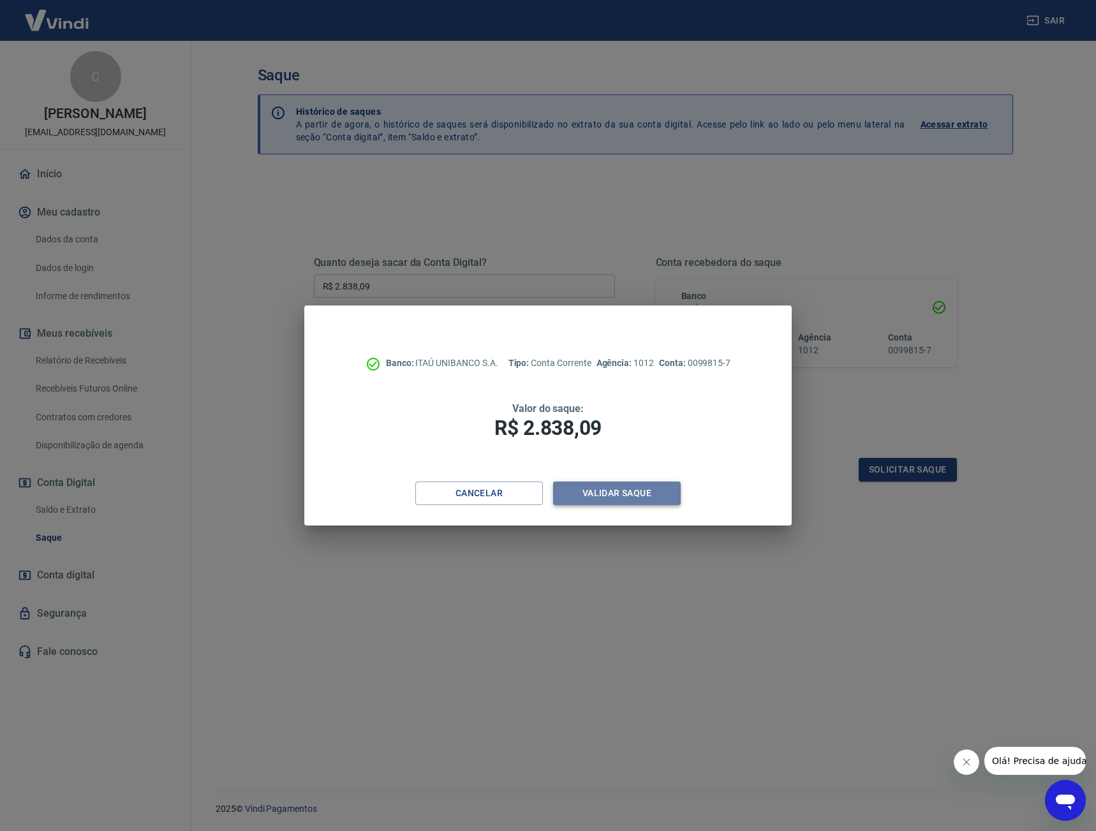
click at [611, 498] on button "Validar saque" at bounding box center [617, 494] width 128 height 24
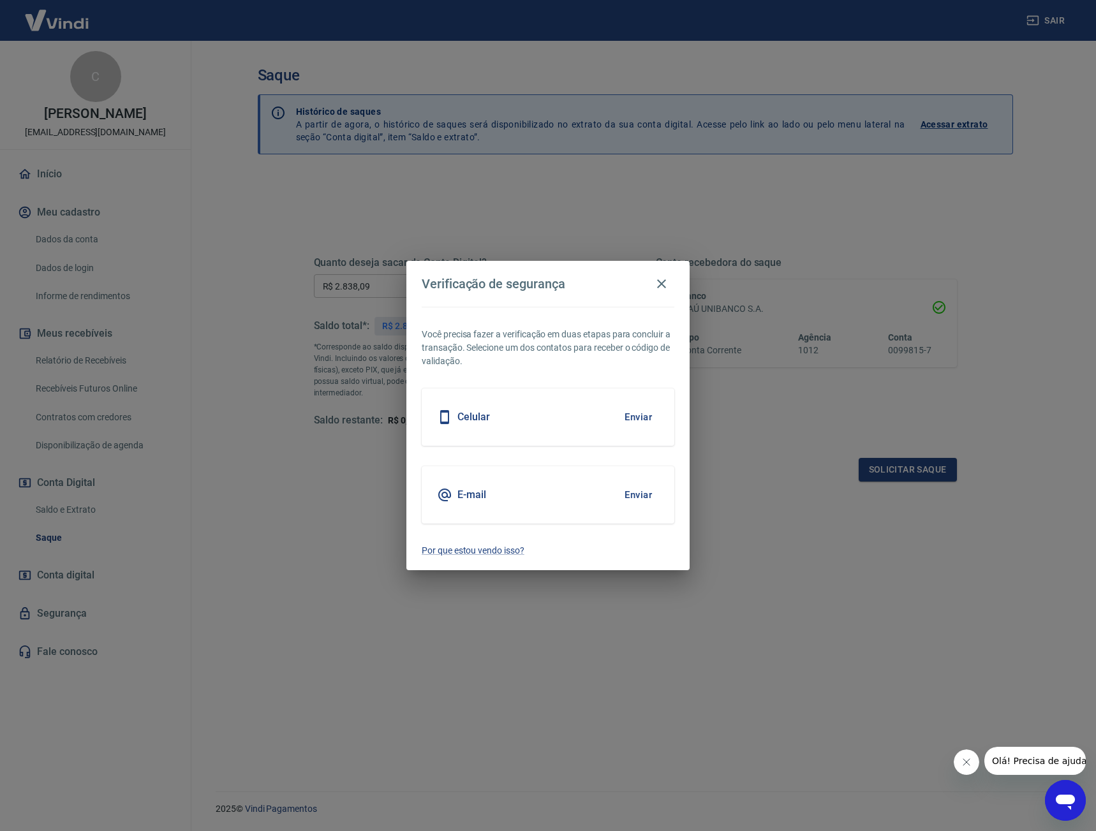
click at [656, 492] on button "Enviar" at bounding box center [637, 495] width 41 height 27
click at [640, 493] on button "Enviar" at bounding box center [637, 495] width 41 height 27
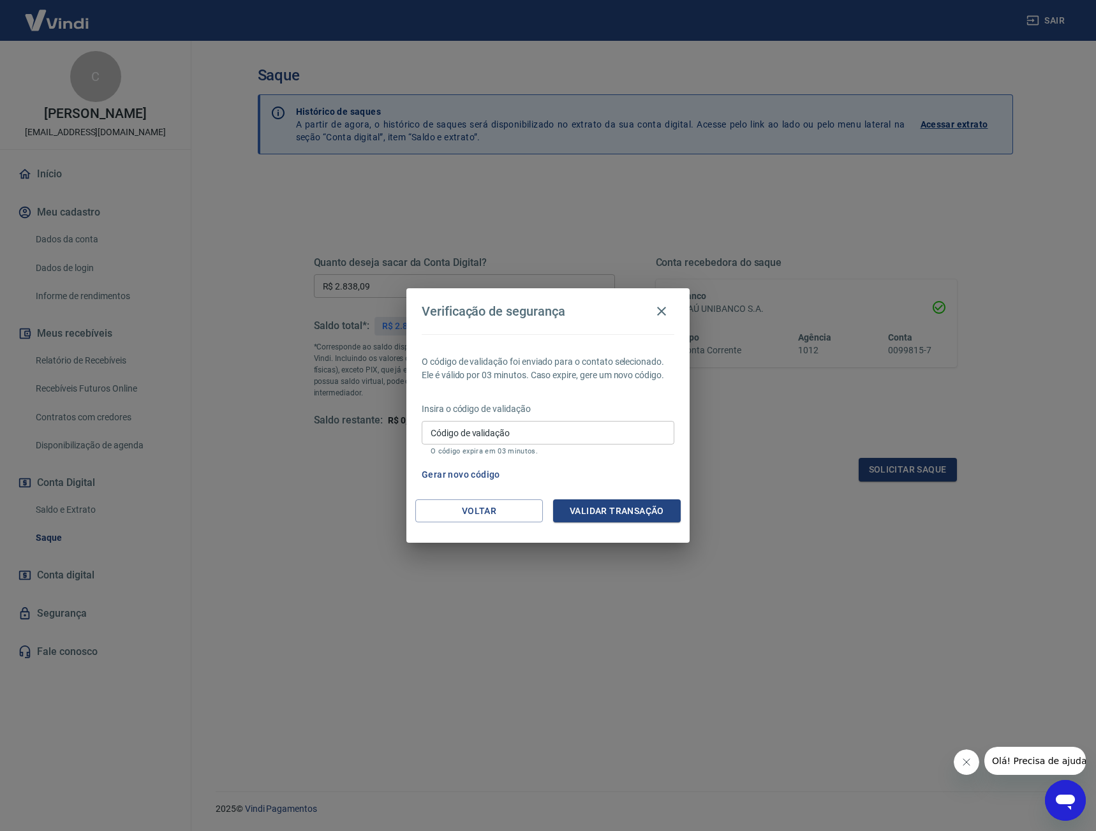
click at [617, 421] on div "Insira o código de validação Código de validação Código de validação O código e…" at bounding box center [548, 429] width 253 height 55
click at [617, 425] on input "Código de validação" at bounding box center [548, 433] width 253 height 24
type input "892562"
click at [648, 513] on button "Validar transação" at bounding box center [617, 511] width 128 height 24
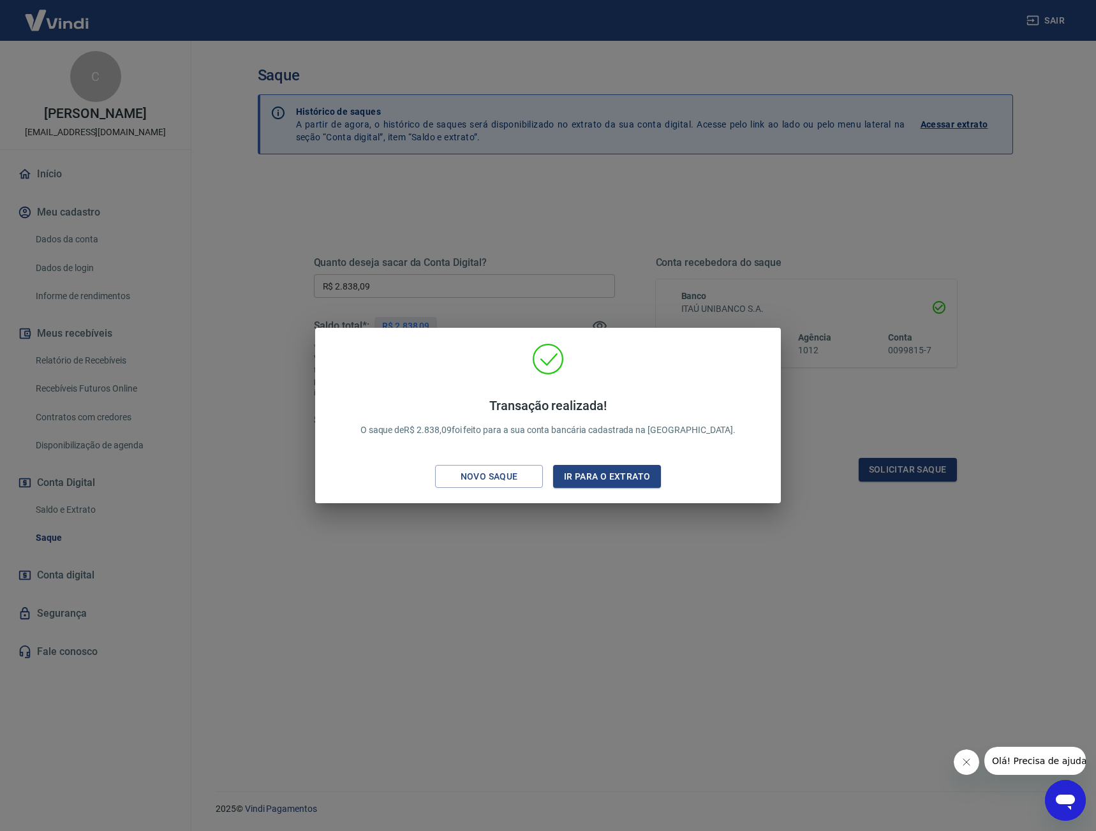
click at [625, 235] on div "Transação realizada! O saque de R$ 2.838,09 foi feito para a sua conta bancária…" at bounding box center [548, 415] width 1096 height 831
